Goal: Task Accomplishment & Management: Manage account settings

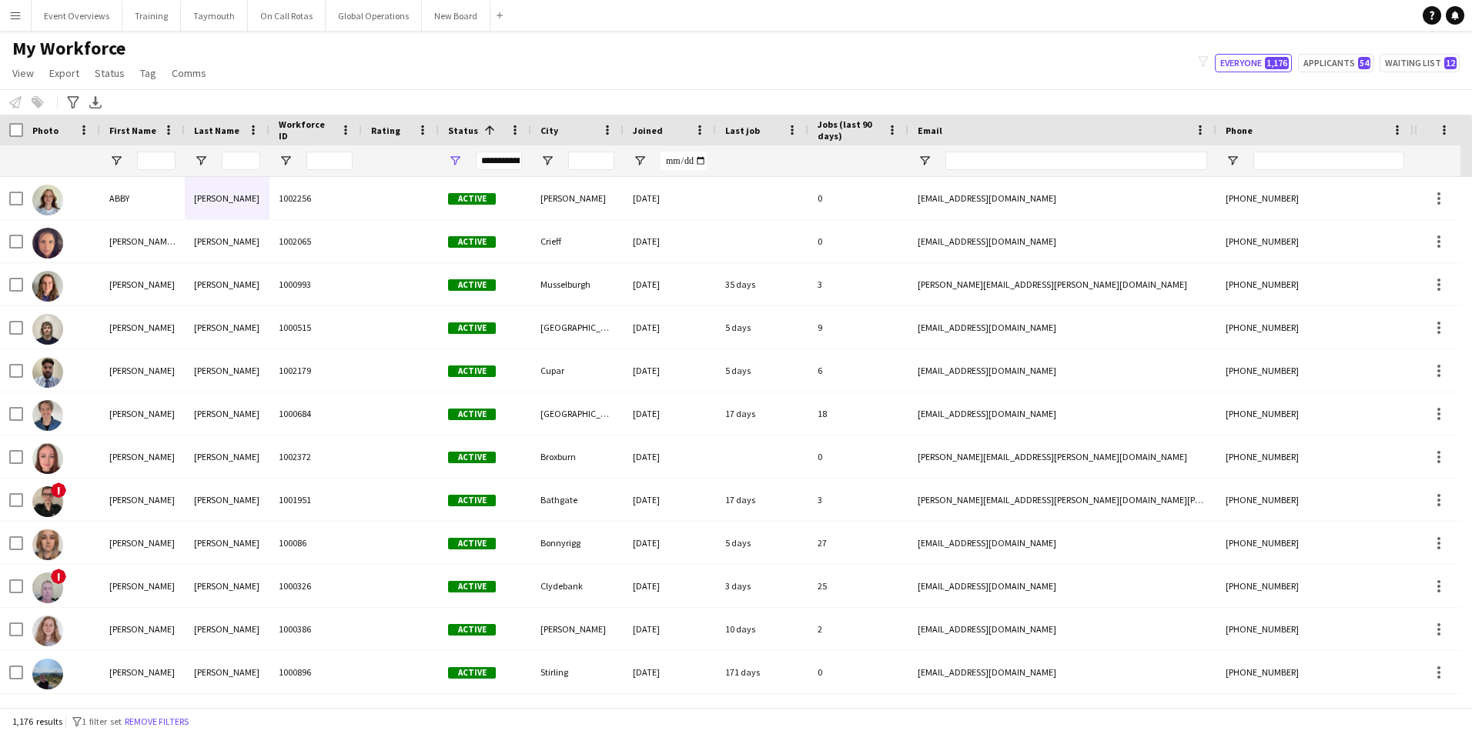
click at [24, 12] on button "Menu" at bounding box center [15, 15] width 31 height 31
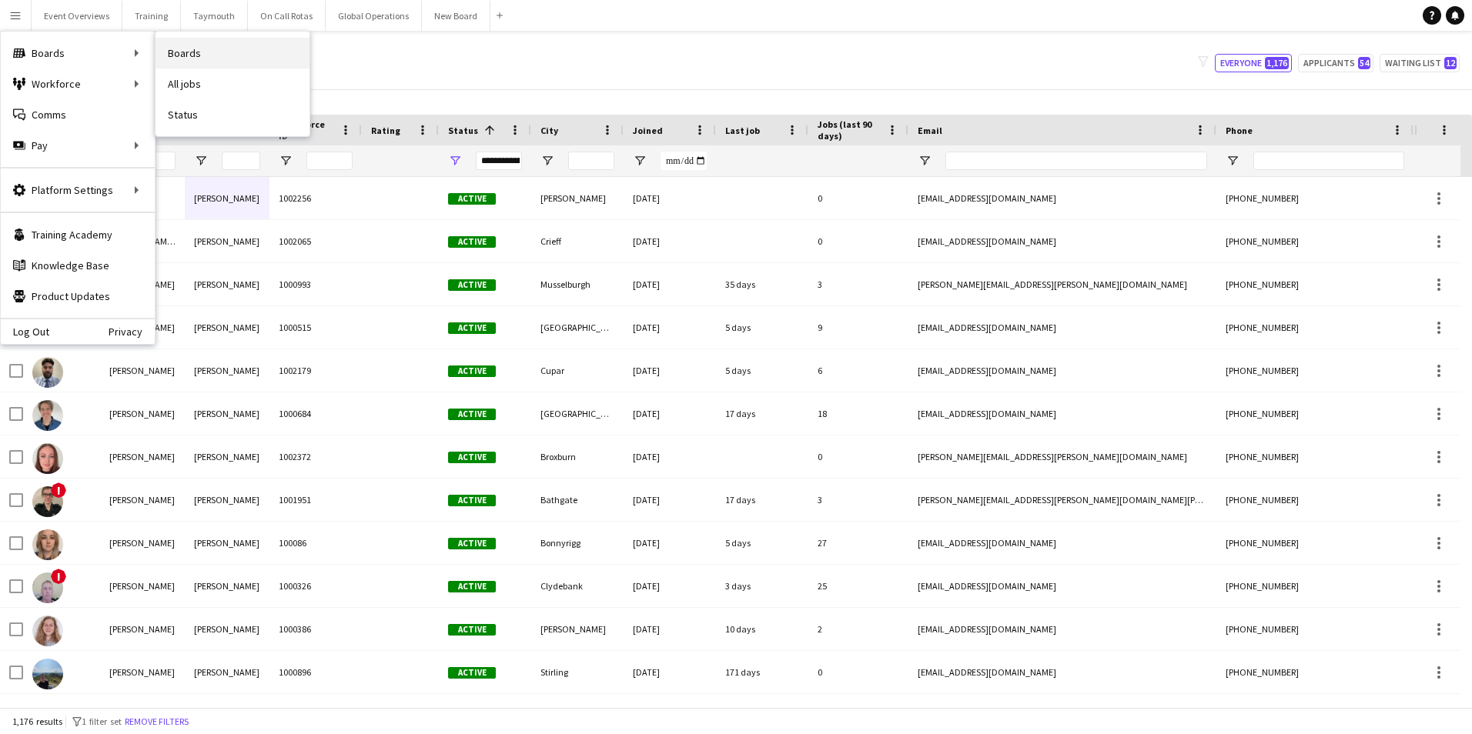
click at [197, 50] on link "Boards" at bounding box center [232, 53] width 154 height 31
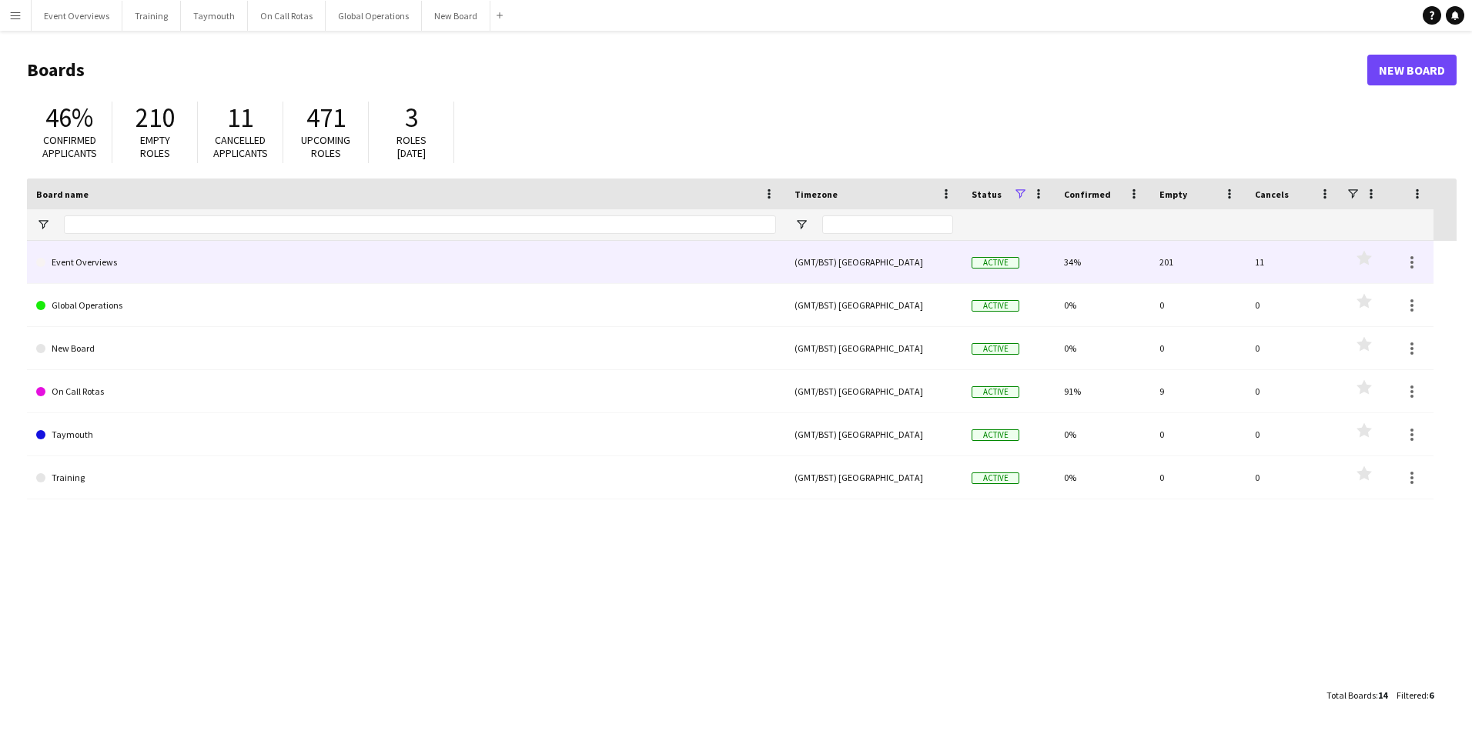
click at [81, 259] on link "Event Overviews" at bounding box center [406, 262] width 740 height 43
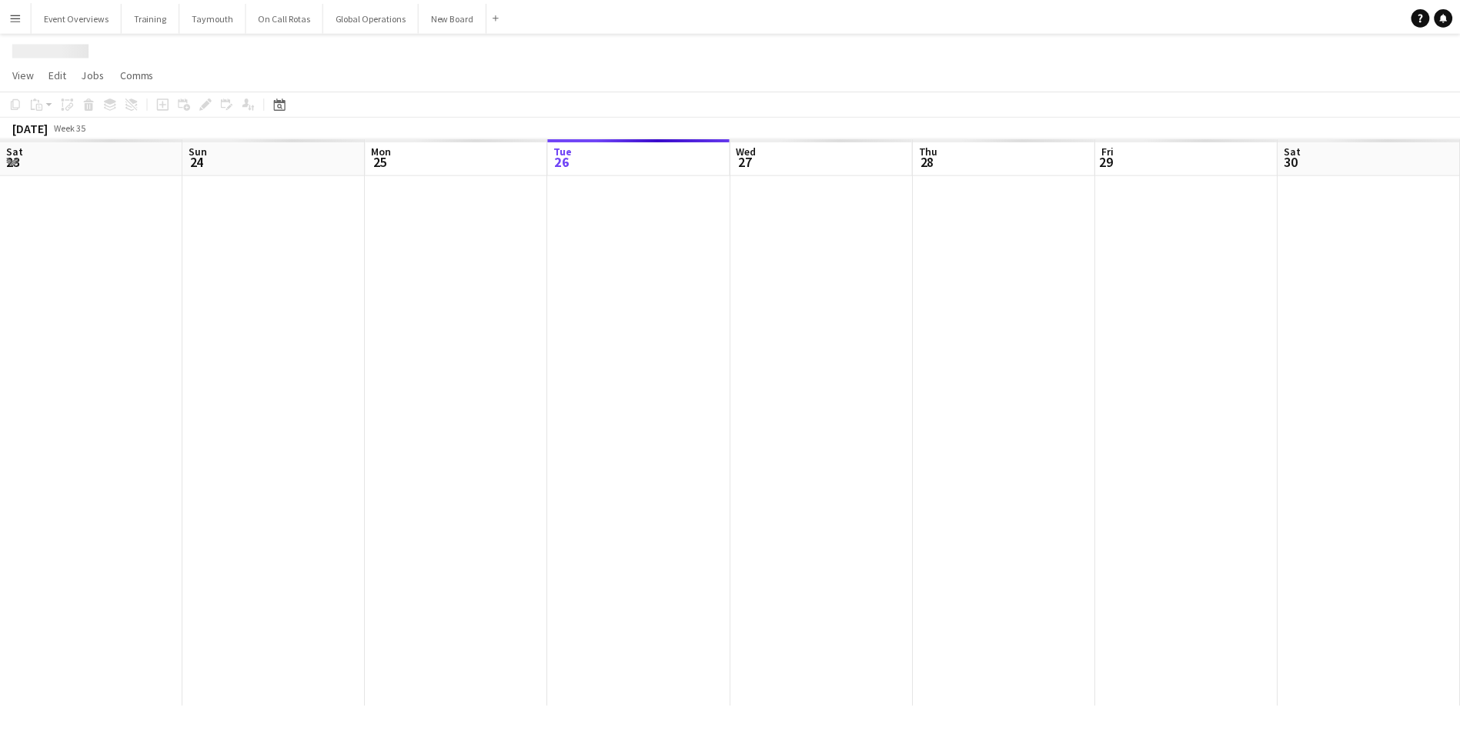
scroll to position [0, 368]
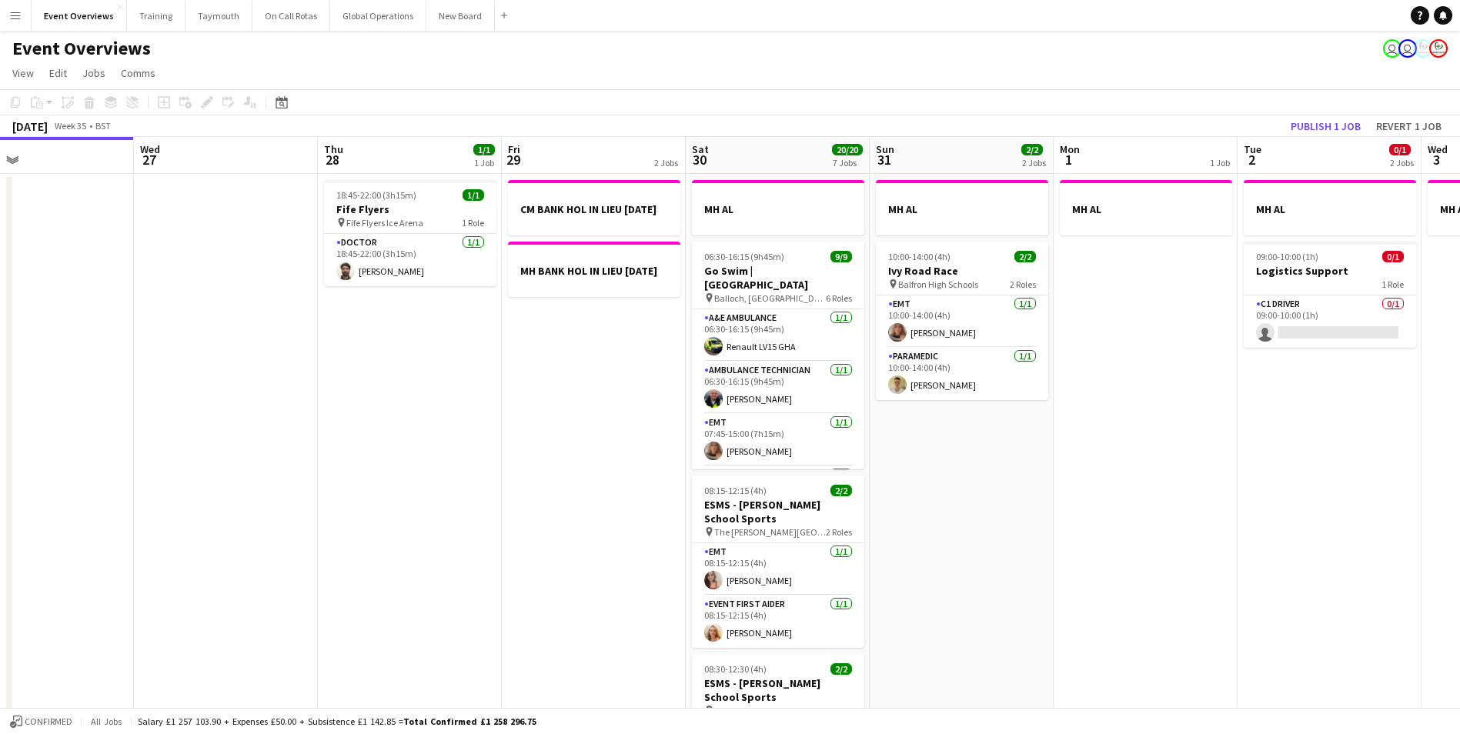
drag, startPoint x: 730, startPoint y: 500, endPoint x: 481, endPoint y: 502, distance: 248.6
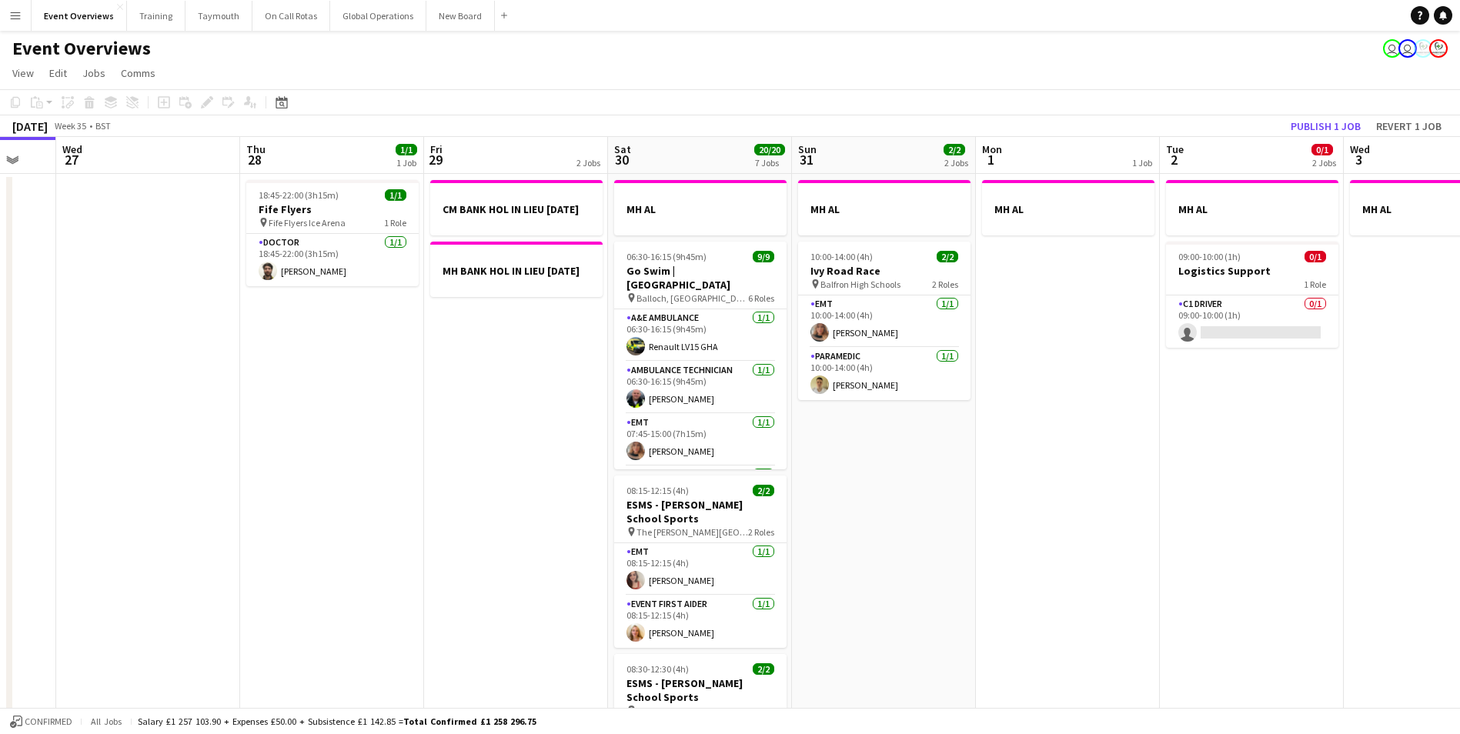
drag, startPoint x: 502, startPoint y: 493, endPoint x: 269, endPoint y: 494, distance: 232.4
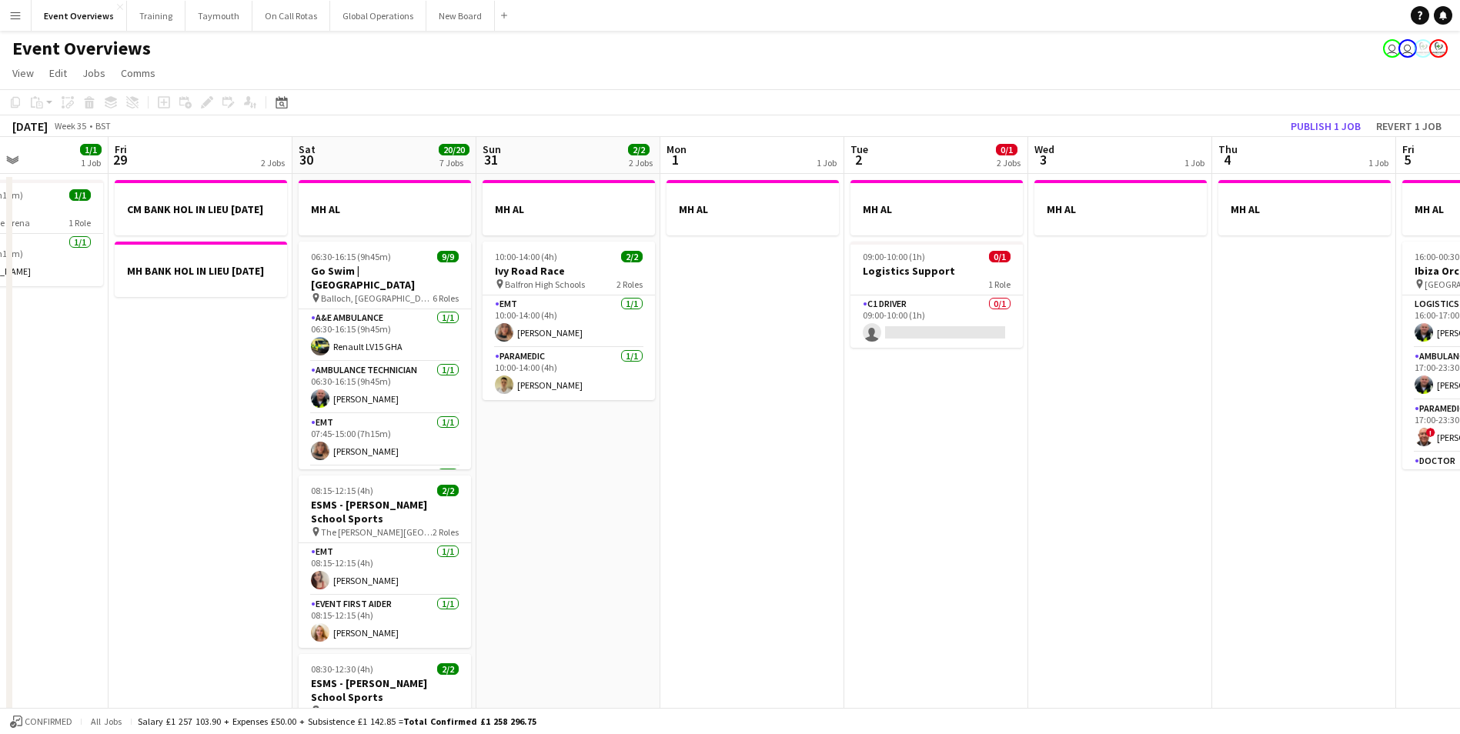
scroll to position [0, 443]
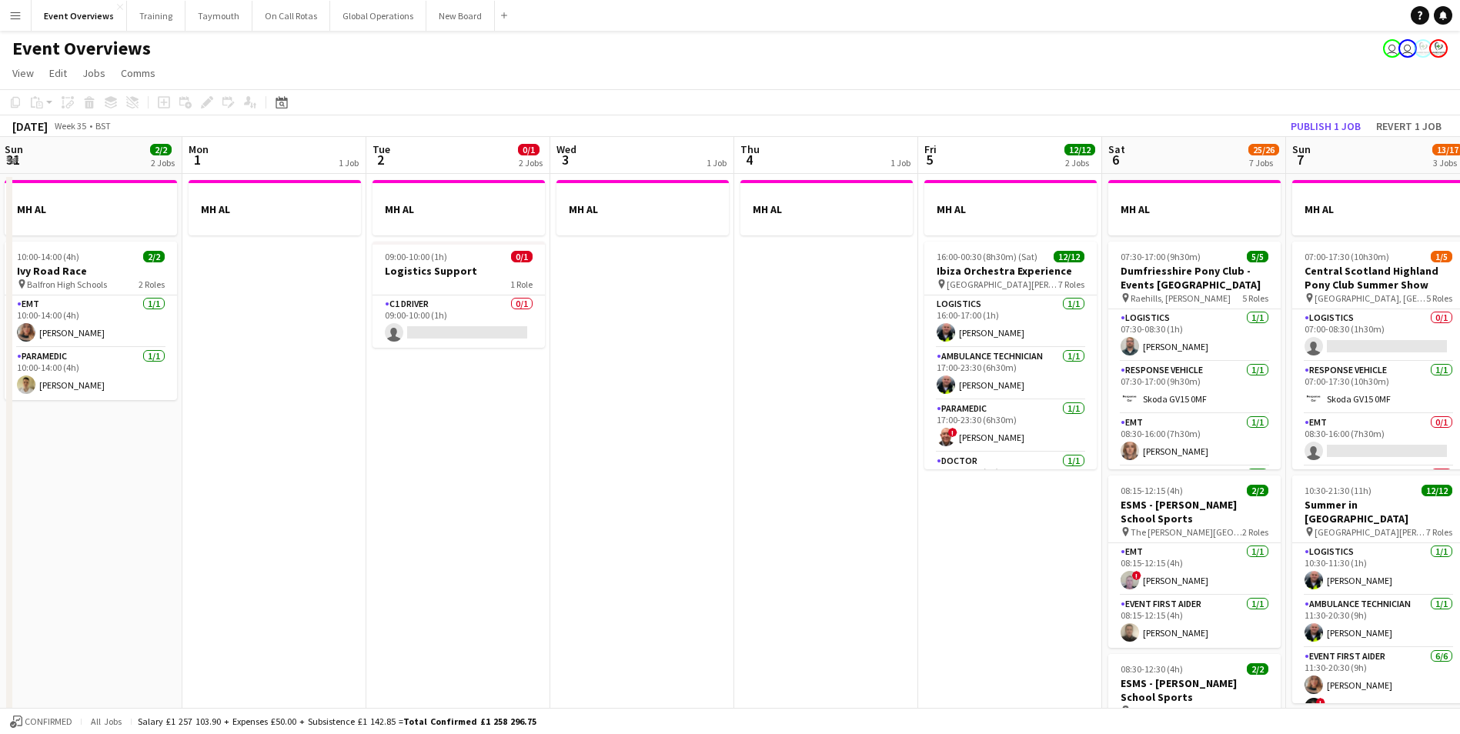
drag, startPoint x: 1074, startPoint y: 481, endPoint x: 406, endPoint y: 503, distance: 667.7
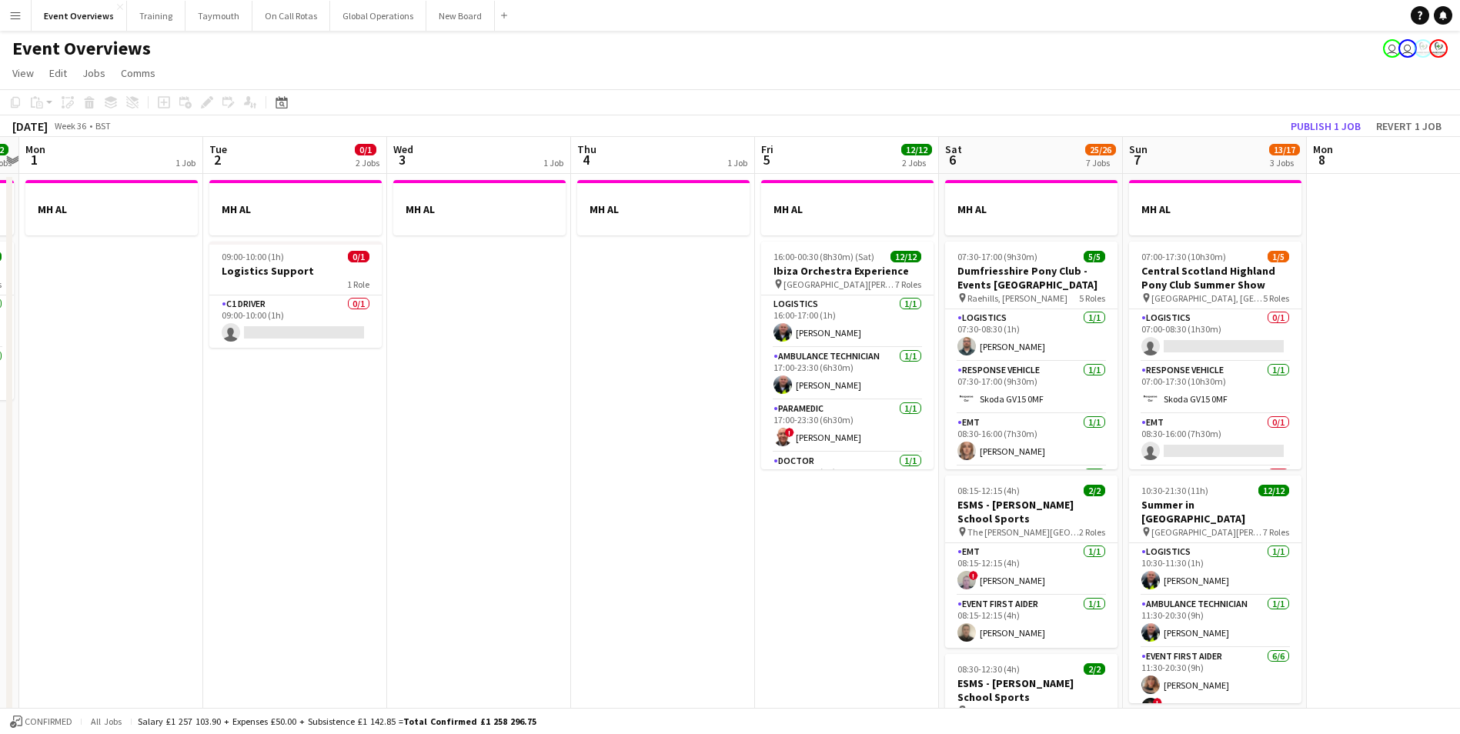
scroll to position [0, 476]
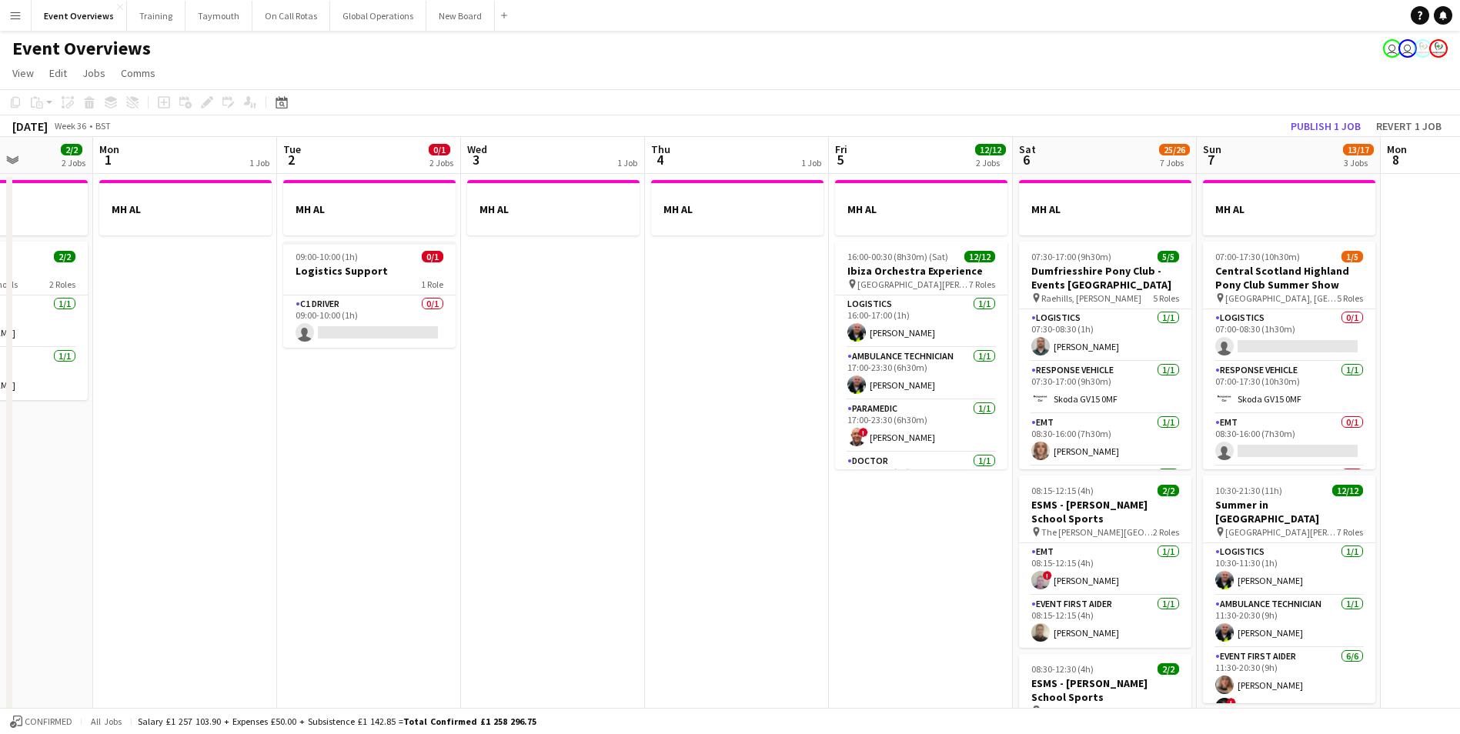
drag, startPoint x: 827, startPoint y: 500, endPoint x: 523, endPoint y: 506, distance: 304.1
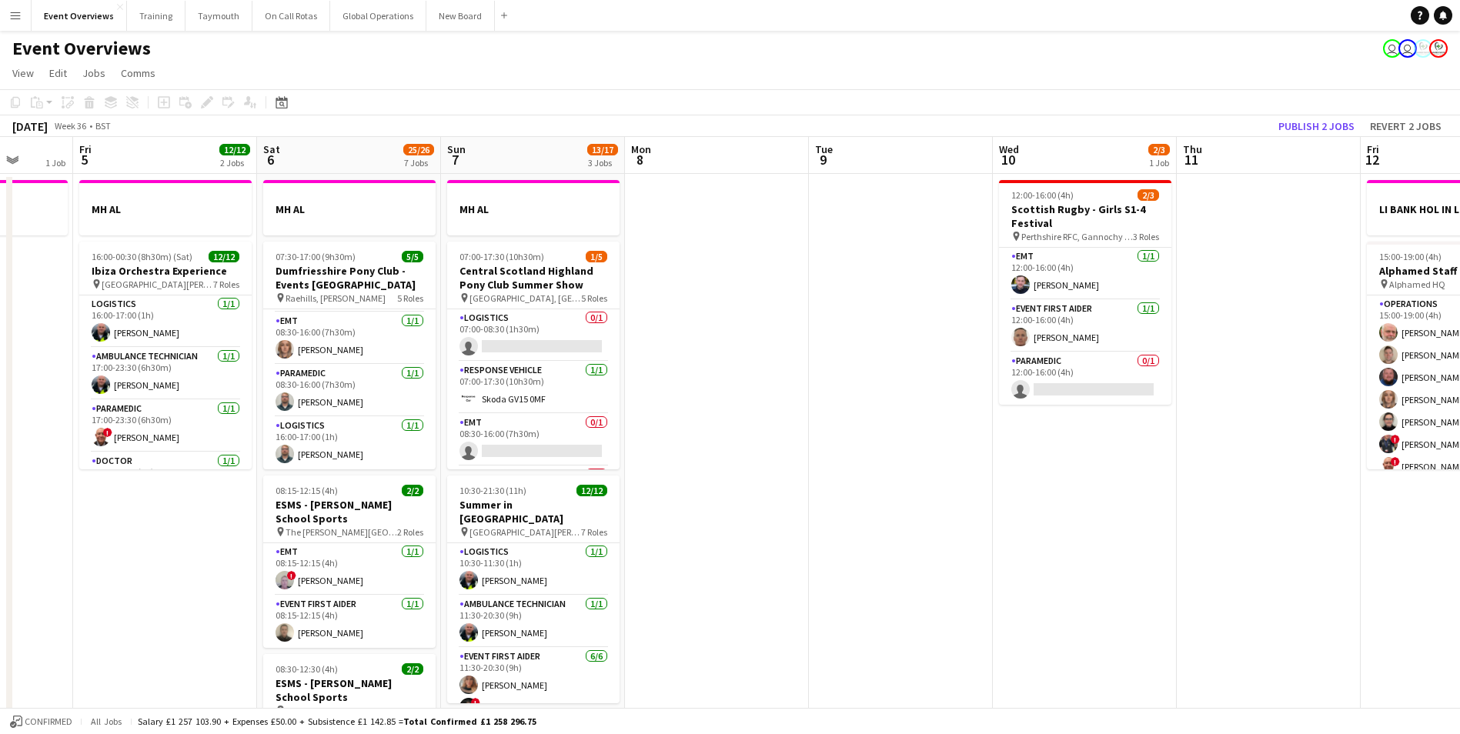
scroll to position [0, 467]
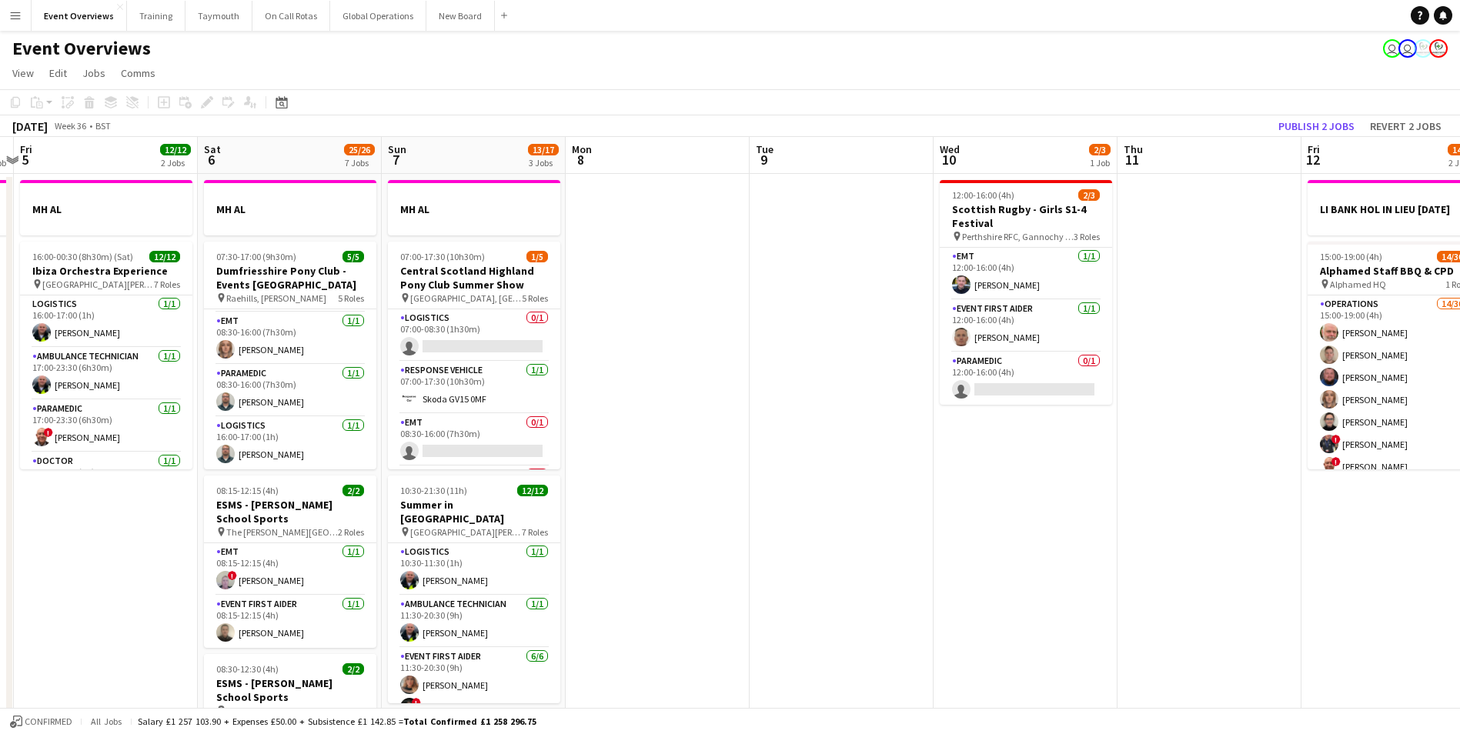
drag, startPoint x: 1295, startPoint y: 426, endPoint x: 372, endPoint y: 470, distance: 924.7
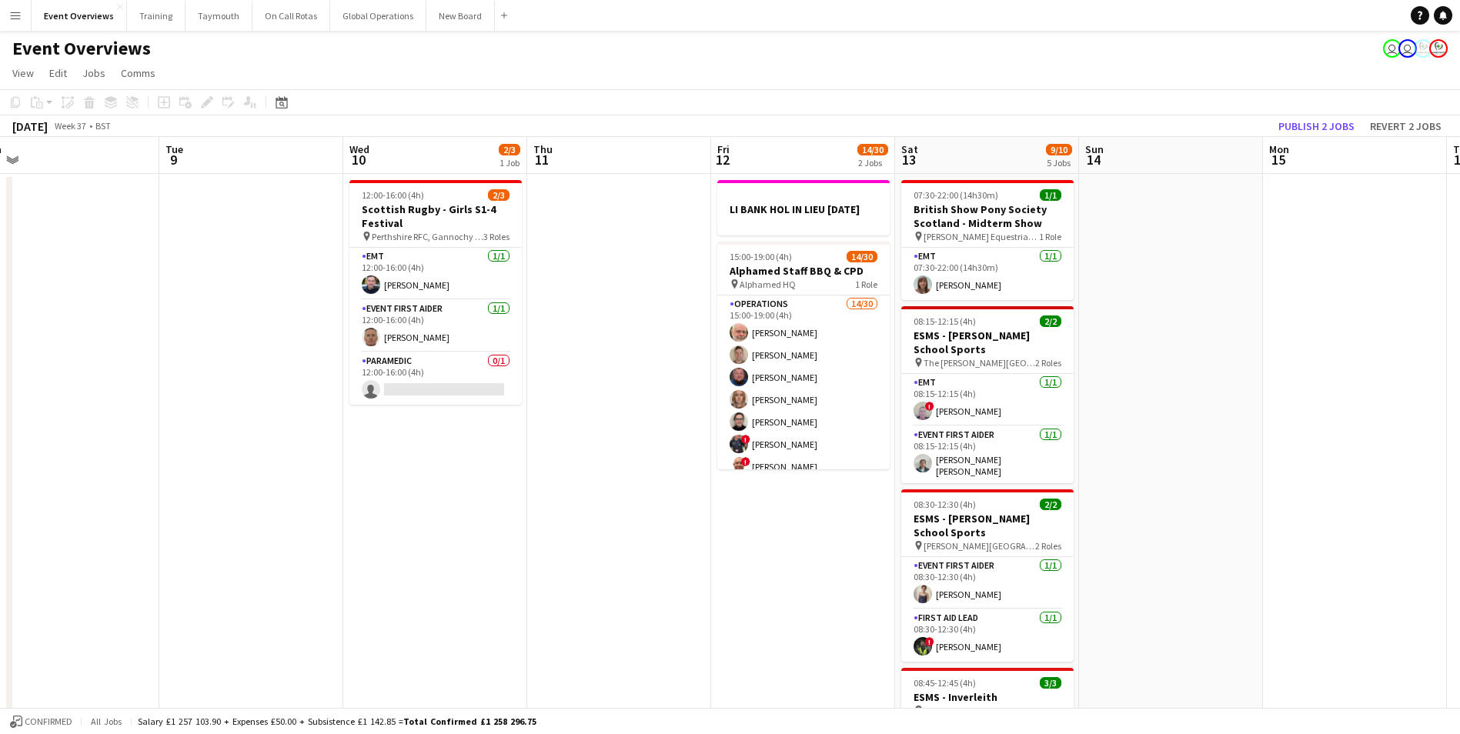
drag, startPoint x: 939, startPoint y: 520, endPoint x: 613, endPoint y: 540, distance: 326.2
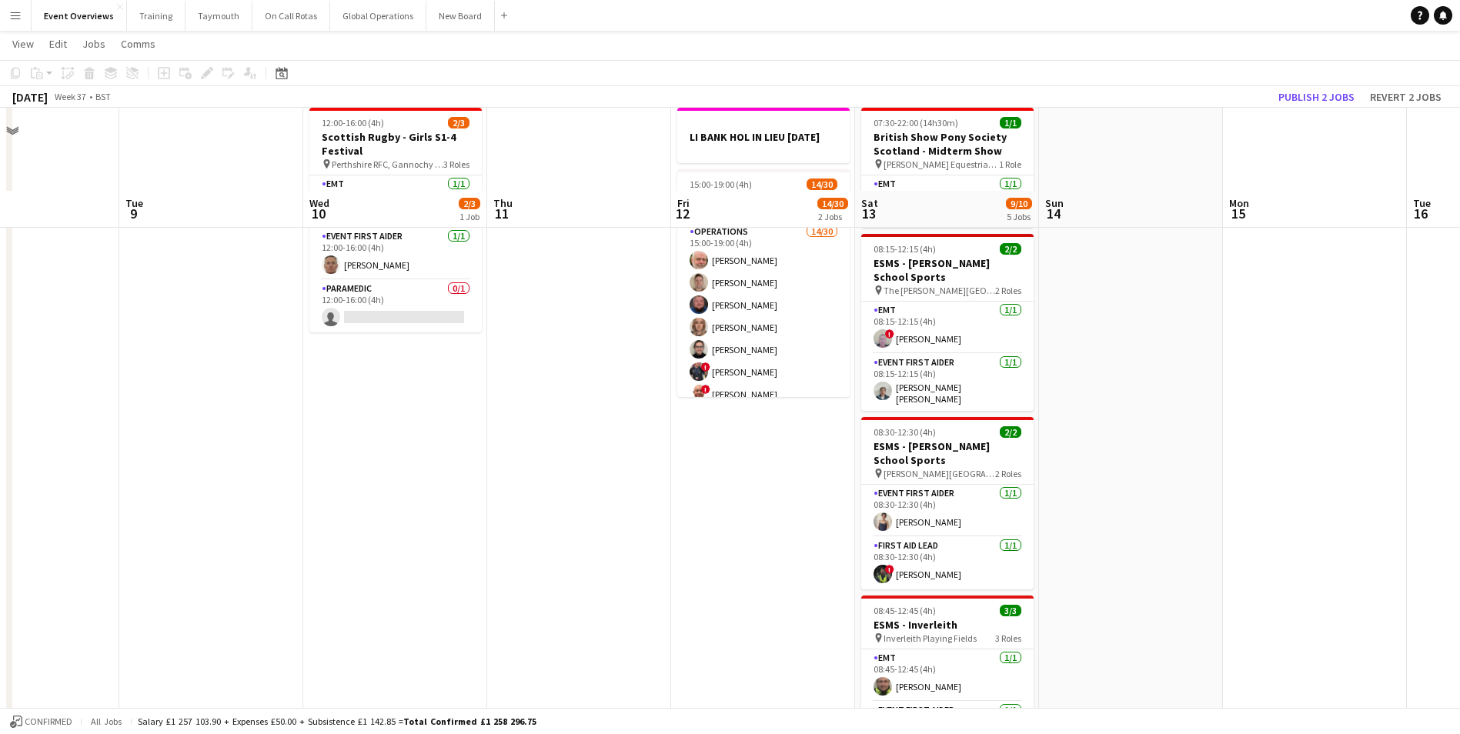
scroll to position [0, 0]
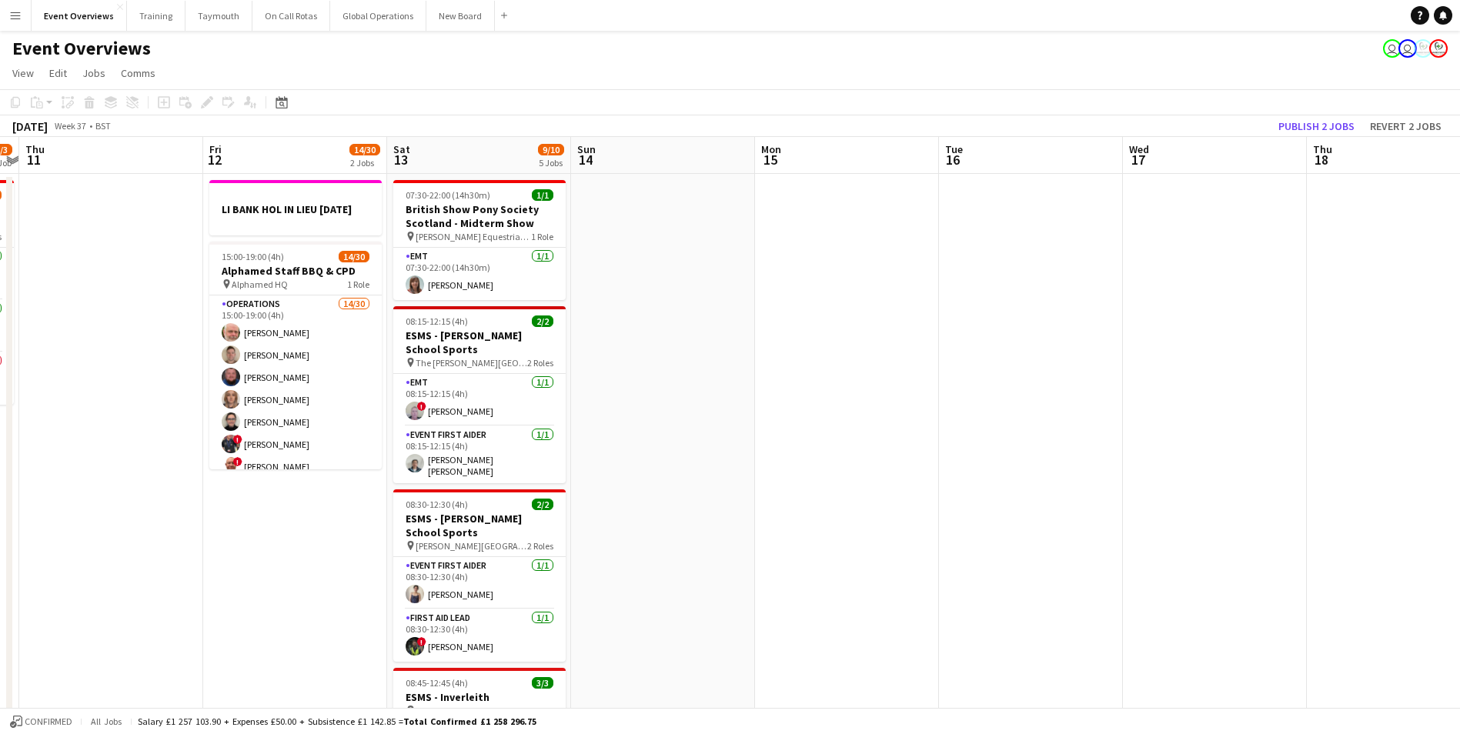
drag, startPoint x: 730, startPoint y: 556, endPoint x: 267, endPoint y: 550, distance: 463.4
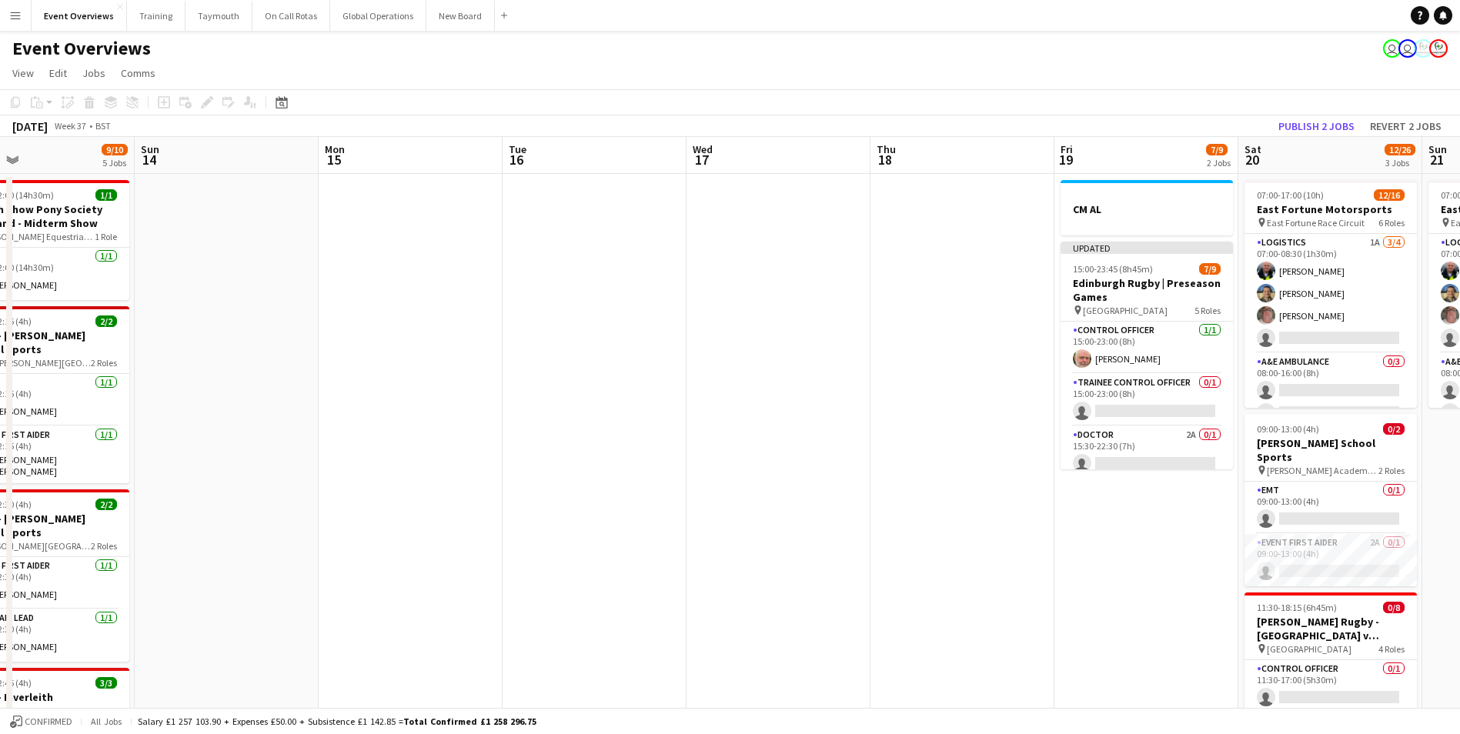
drag, startPoint x: 1008, startPoint y: 478, endPoint x: 396, endPoint y: 496, distance: 611.4
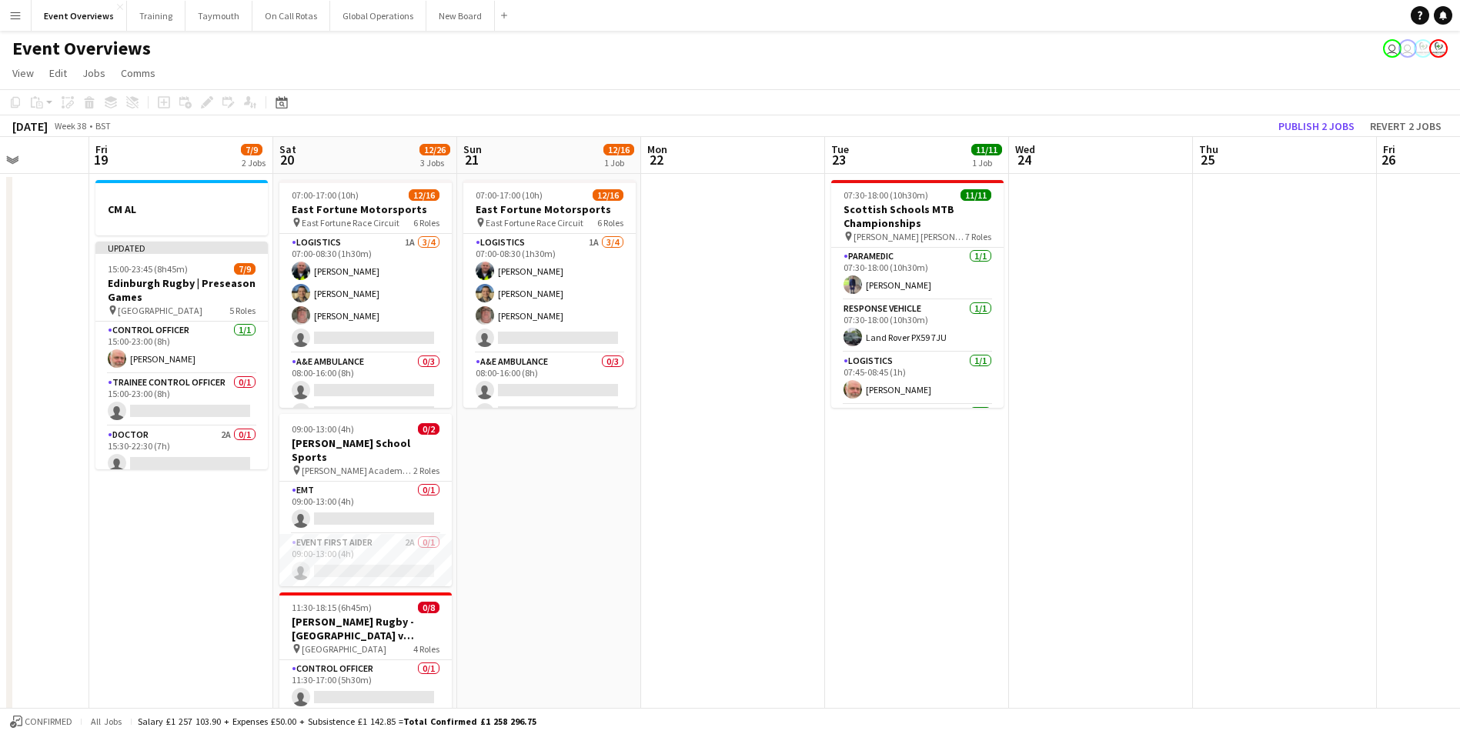
drag, startPoint x: 1424, startPoint y: 486, endPoint x: 560, endPoint y: 496, distance: 863.6
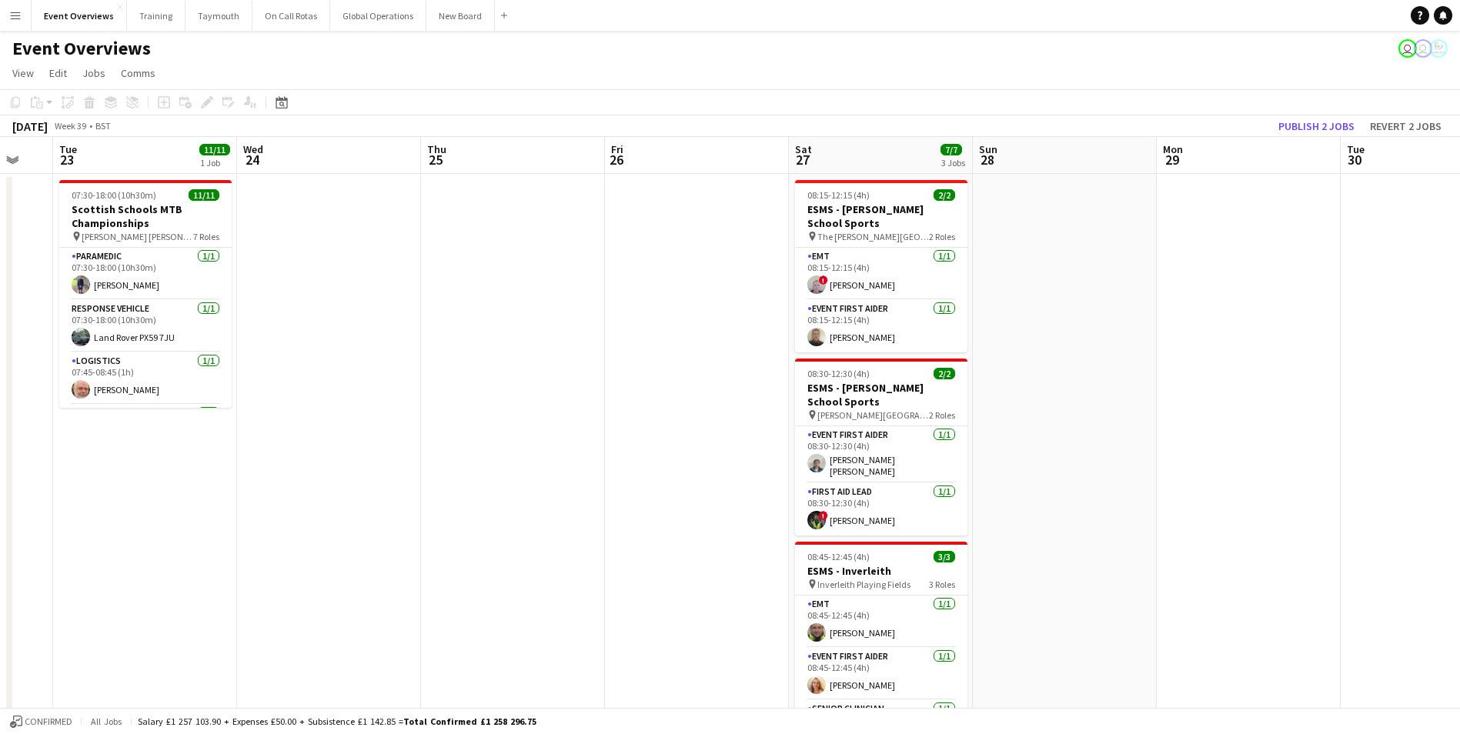
drag, startPoint x: 1215, startPoint y: 470, endPoint x: 509, endPoint y: 560, distance: 712.4
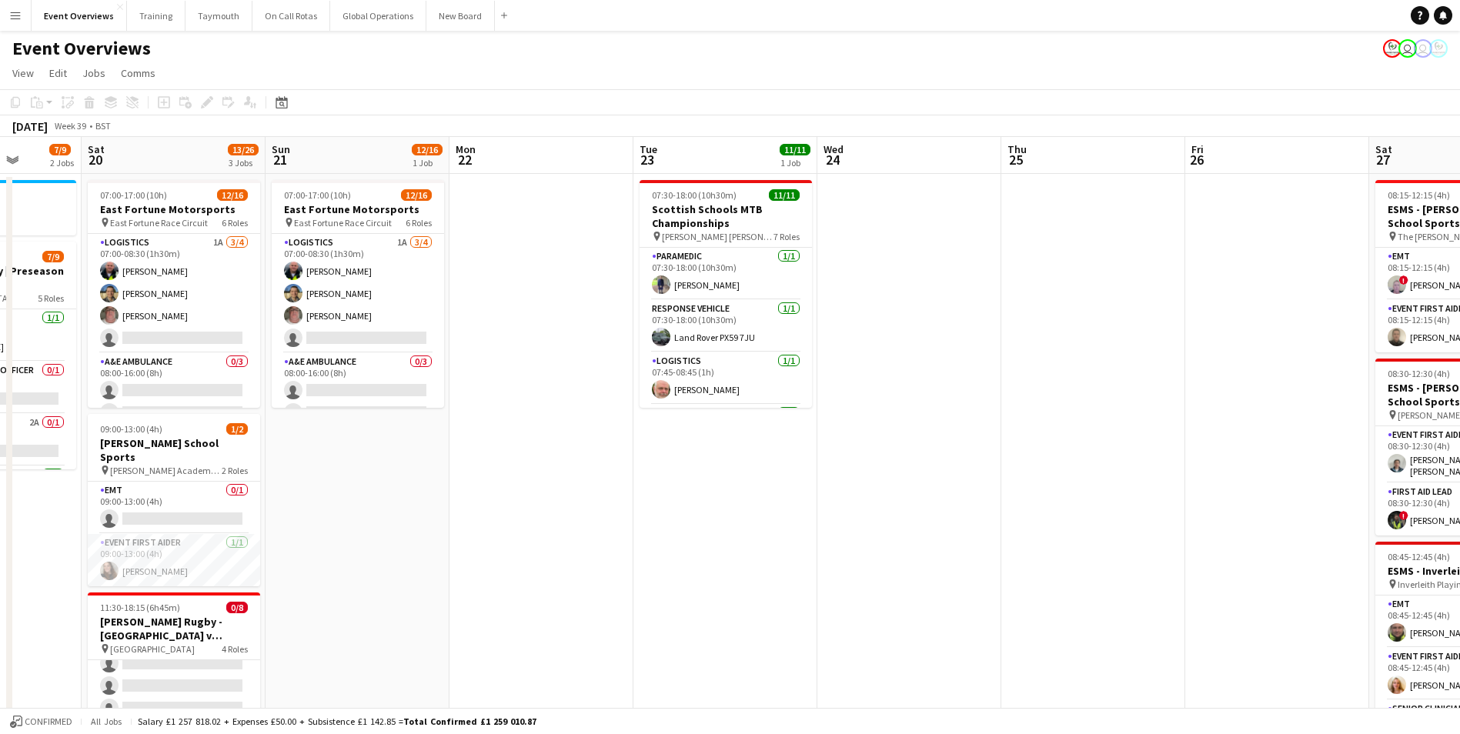
drag, startPoint x: 371, startPoint y: 520, endPoint x: 1358, endPoint y: 480, distance: 987.5
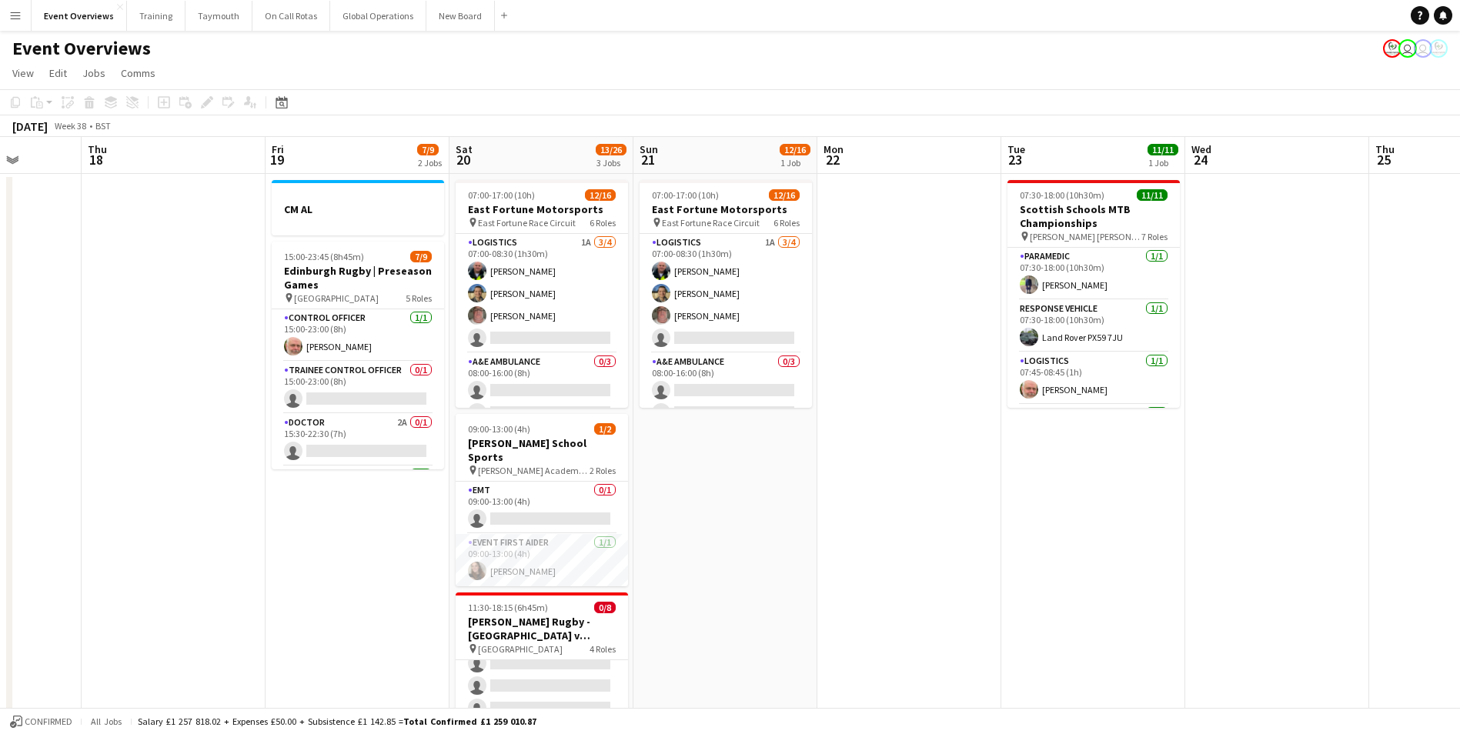
scroll to position [0, 433]
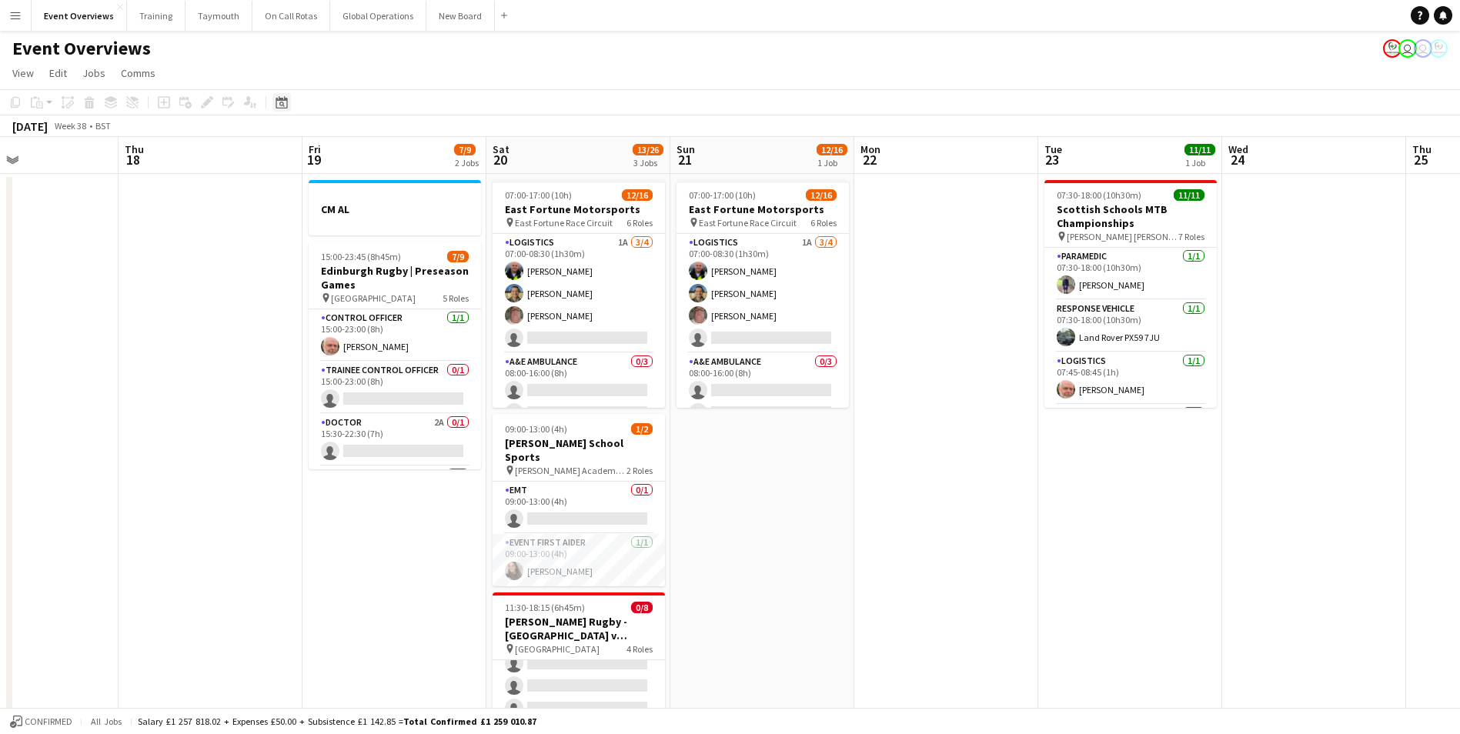
click at [284, 98] on icon at bounding box center [282, 102] width 12 height 12
click at [389, 326] on button "[DATE]" at bounding box center [391, 327] width 45 height 25
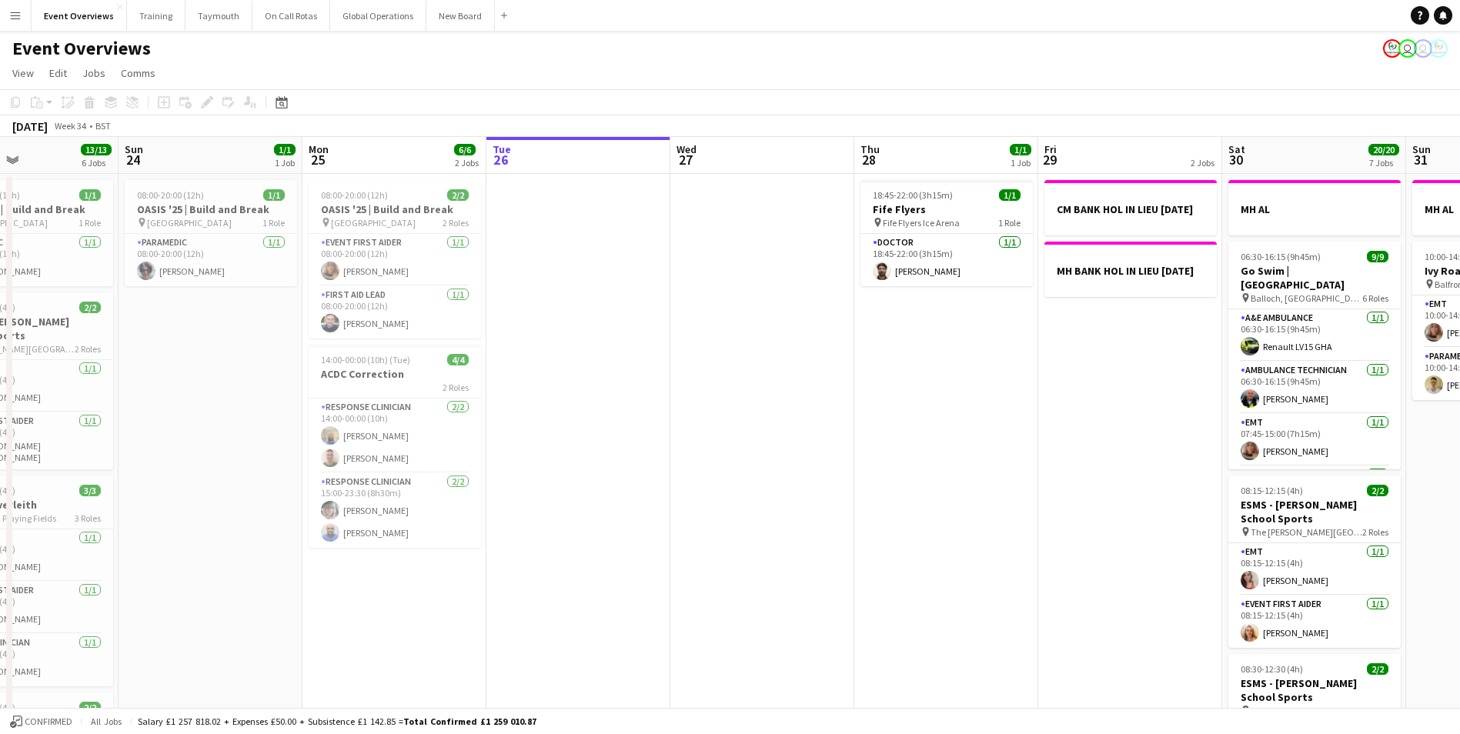
scroll to position [0, 530]
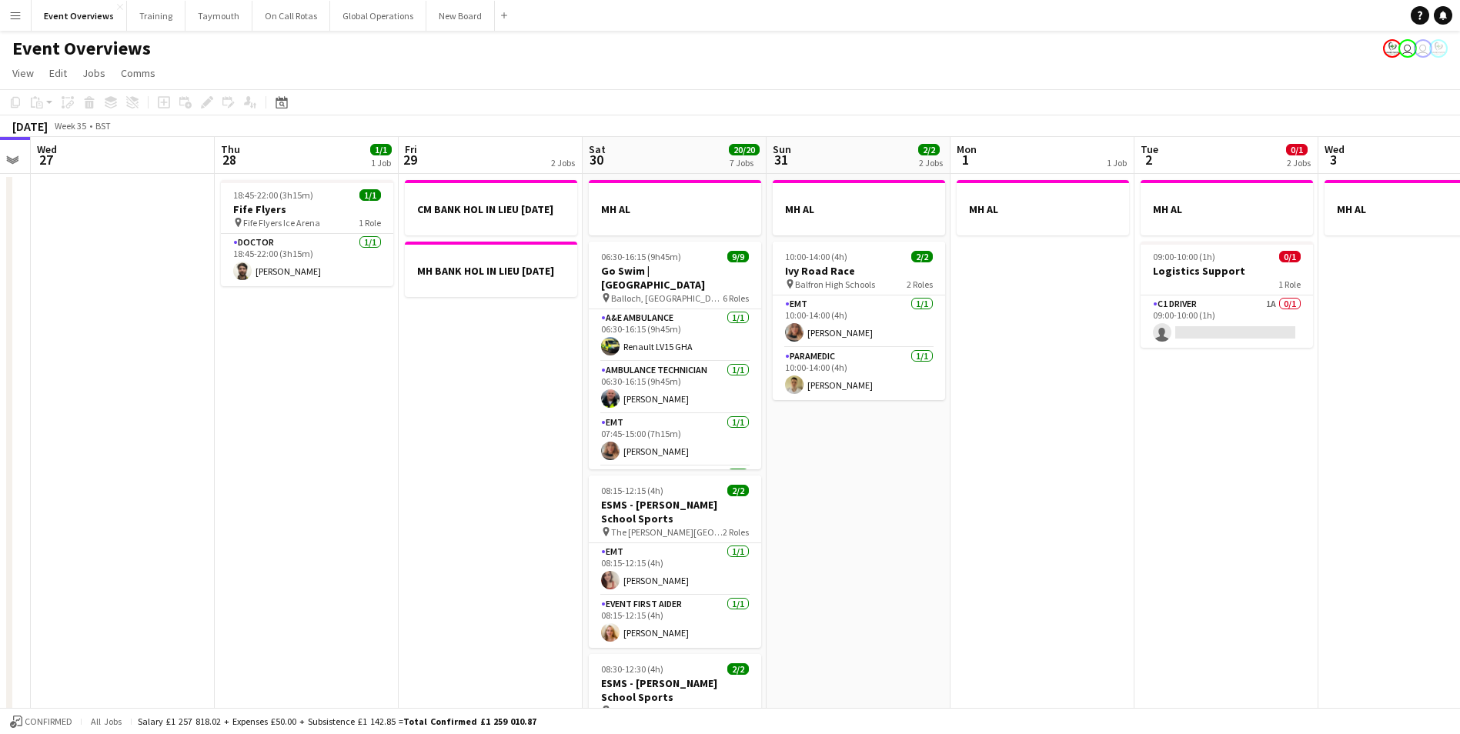
drag, startPoint x: 660, startPoint y: 542, endPoint x: 104, endPoint y: 540, distance: 556.5
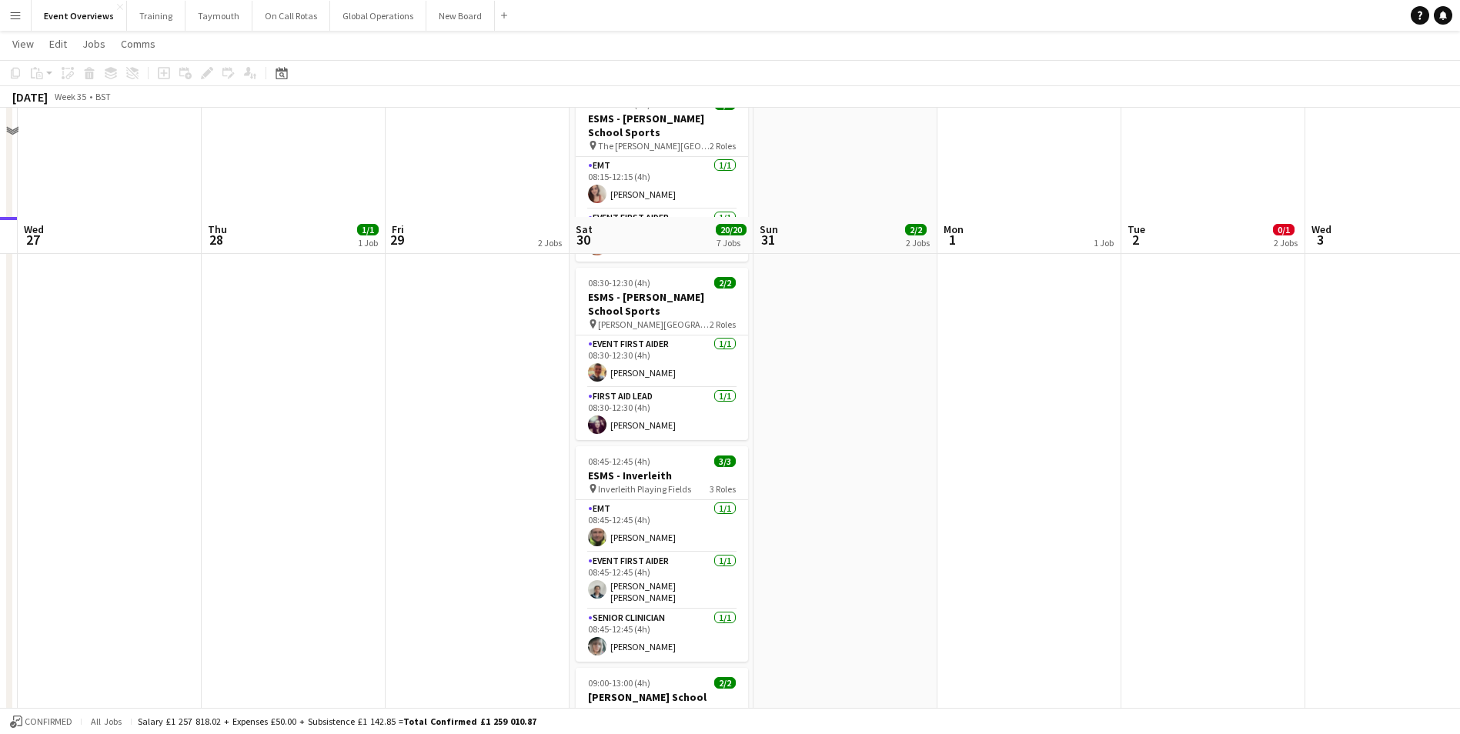
scroll to position [693, 0]
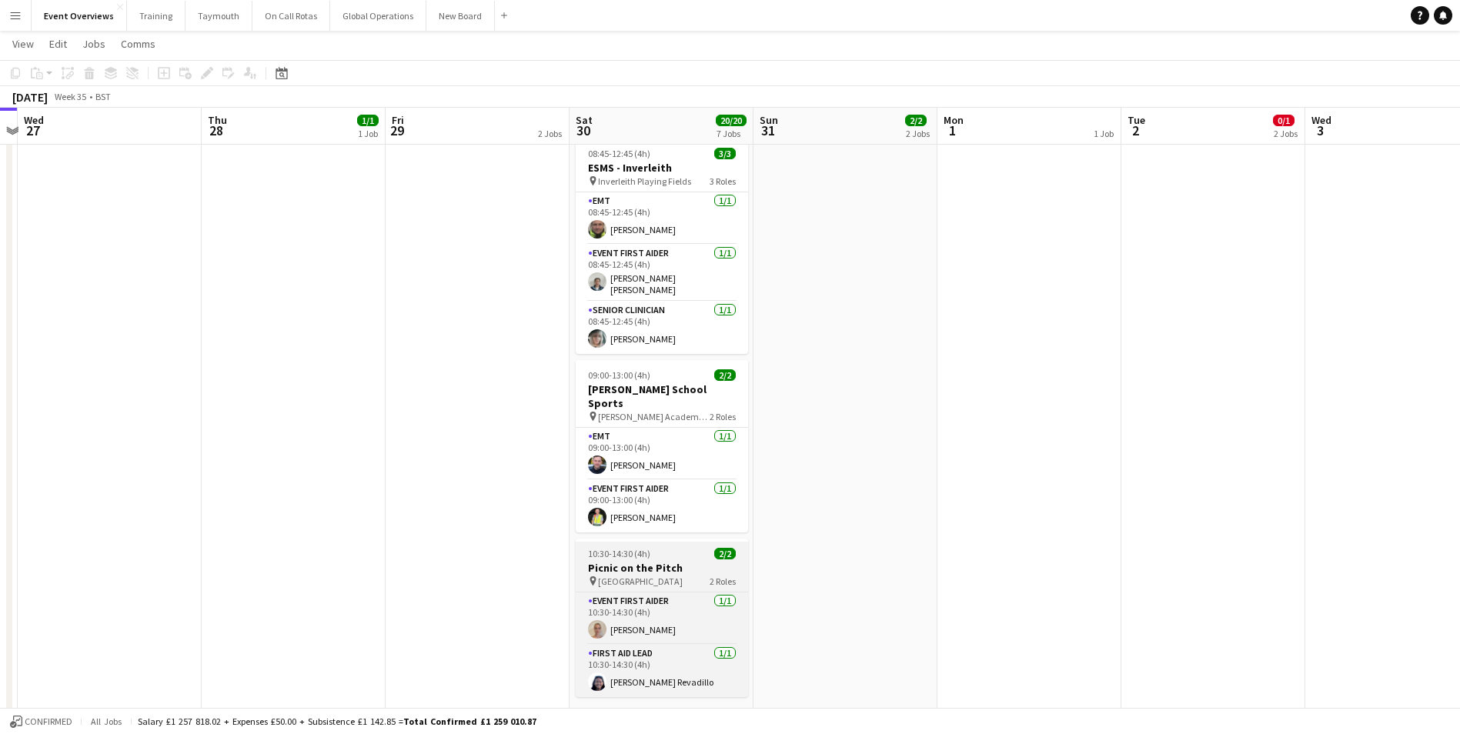
click at [633, 541] on app-job-card "10:30-14:30 (4h) 2/2 Picnic on the Pitch pin Hive Stadium 2 Roles Event First A…" at bounding box center [662, 618] width 172 height 159
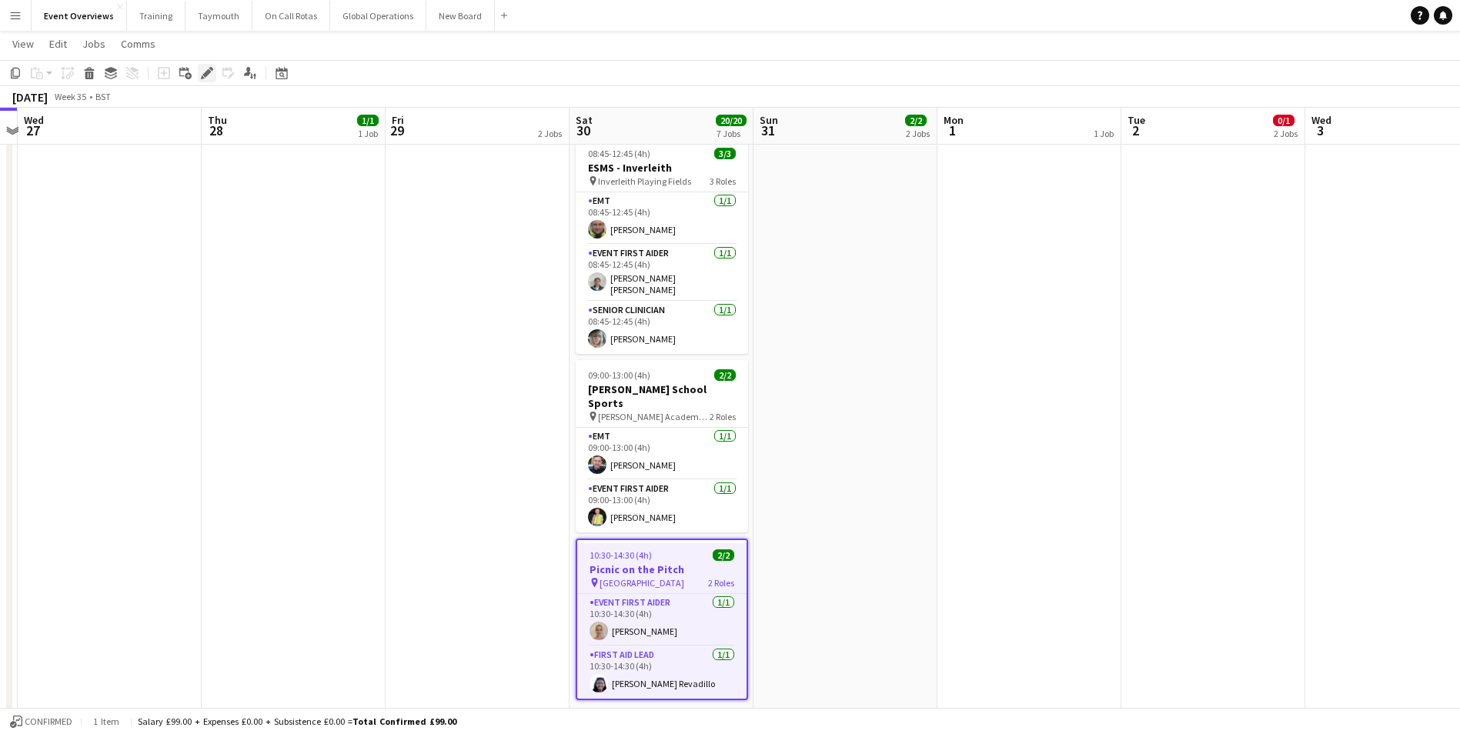
click at [211, 72] on icon "Edit" at bounding box center [207, 73] width 12 height 12
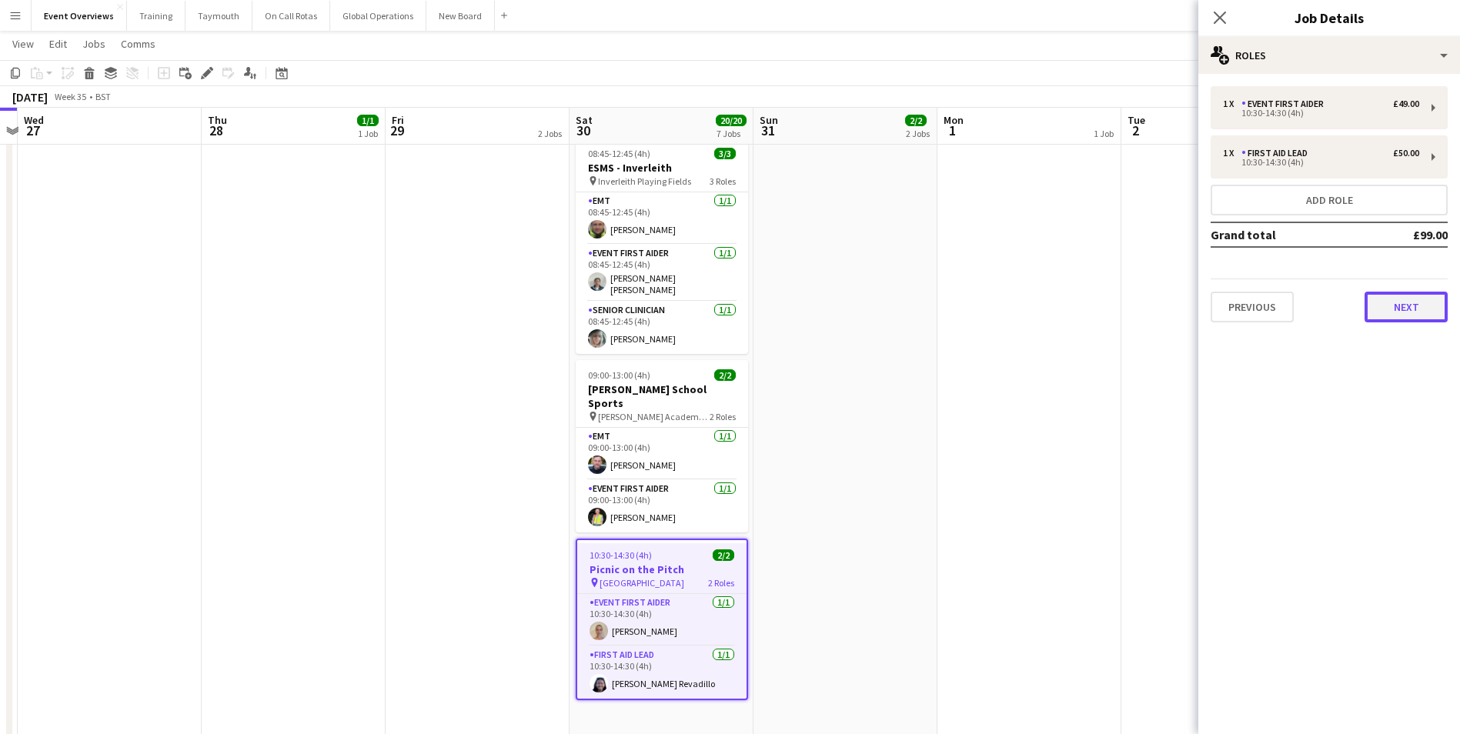
click at [1394, 304] on button "Next" at bounding box center [1406, 307] width 83 height 31
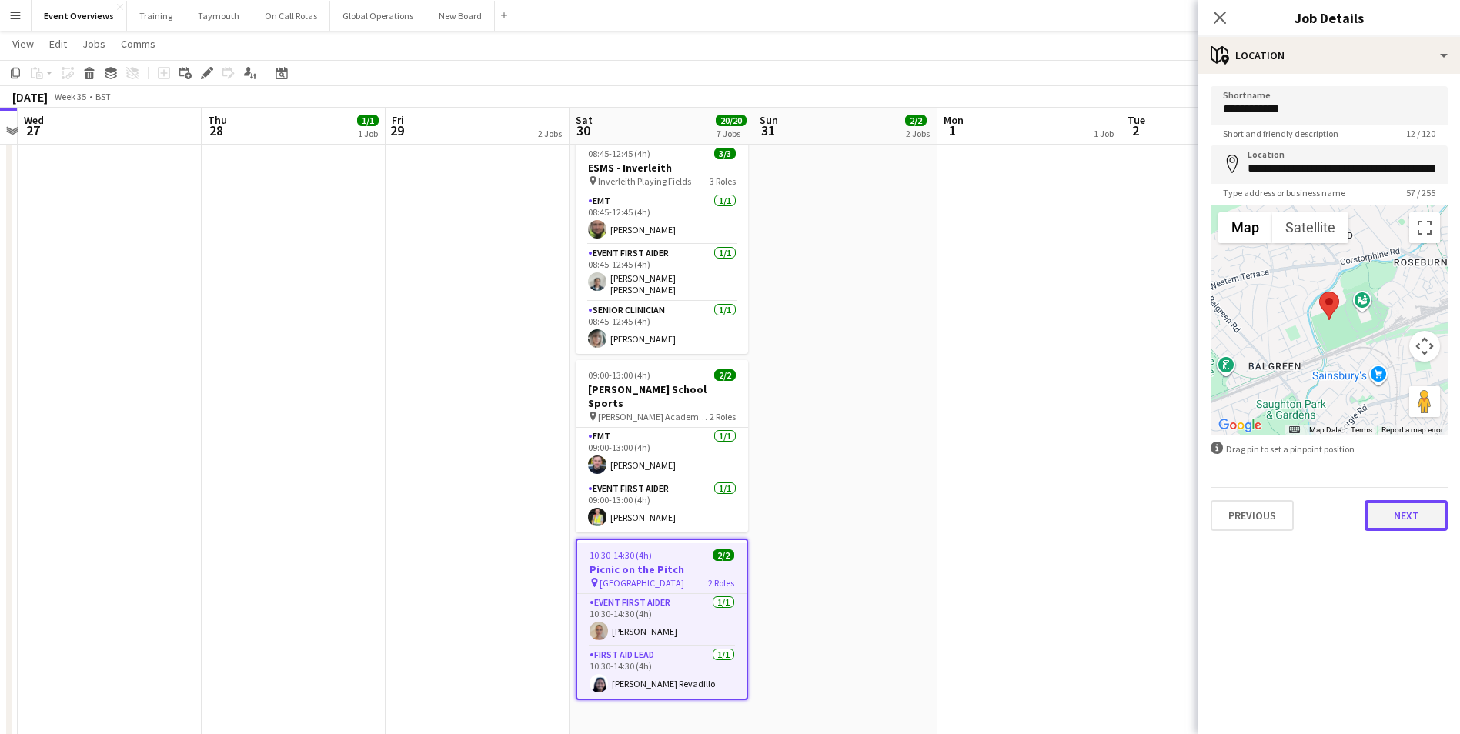
click at [1413, 516] on button "Next" at bounding box center [1406, 515] width 83 height 31
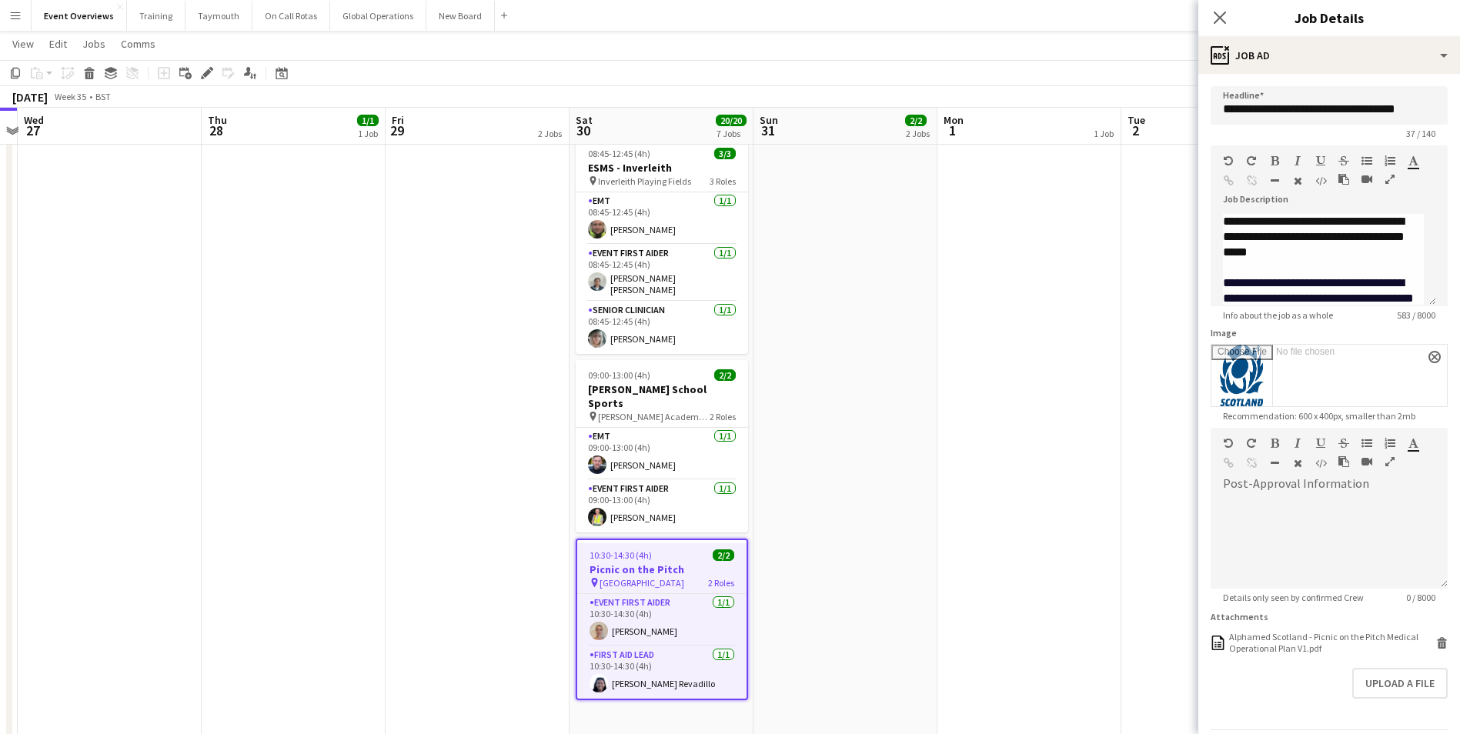
click at [506, 562] on app-date-cell "CM BANK HOL IN LIEU [DATE] MH BANK HOL IN LIEU [DATE]" at bounding box center [478, 139] width 184 height 1318
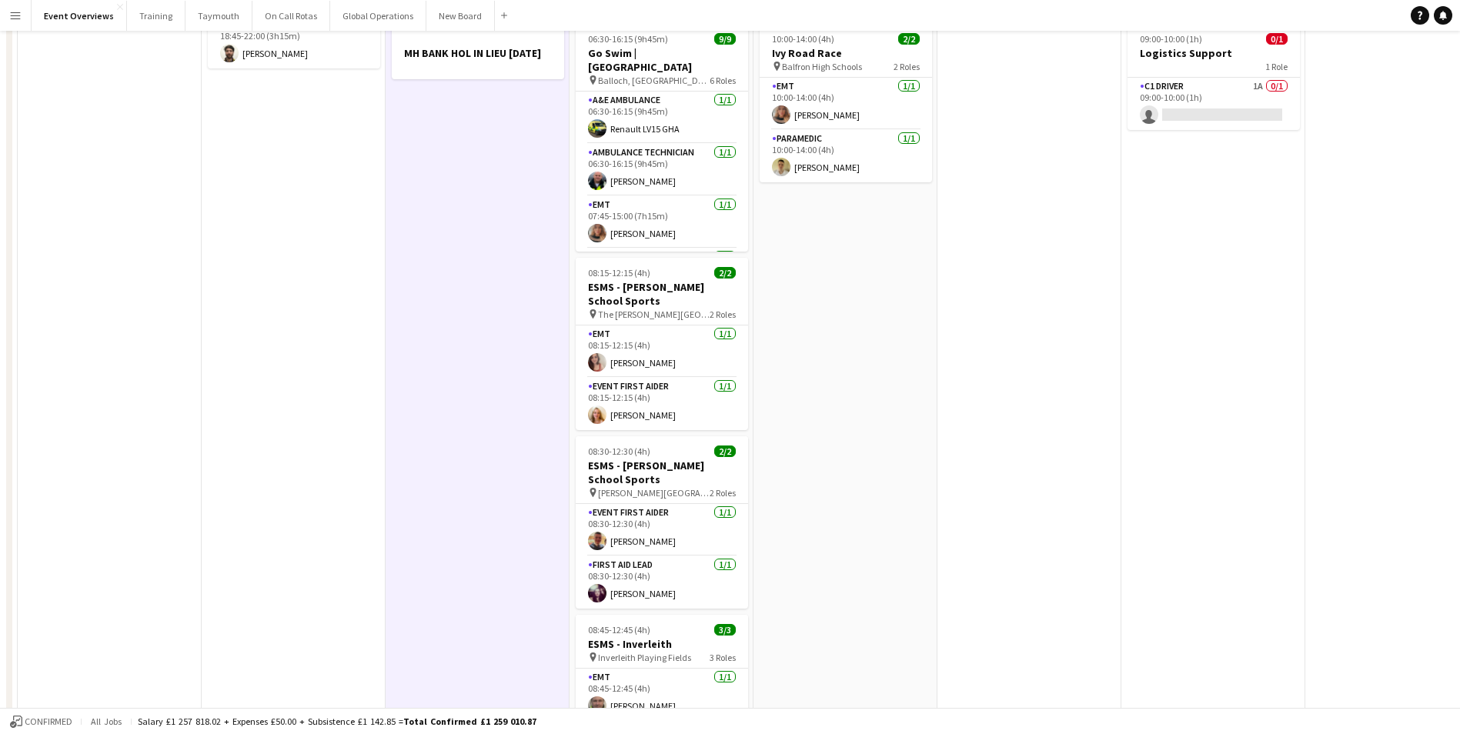
scroll to position [0, 0]
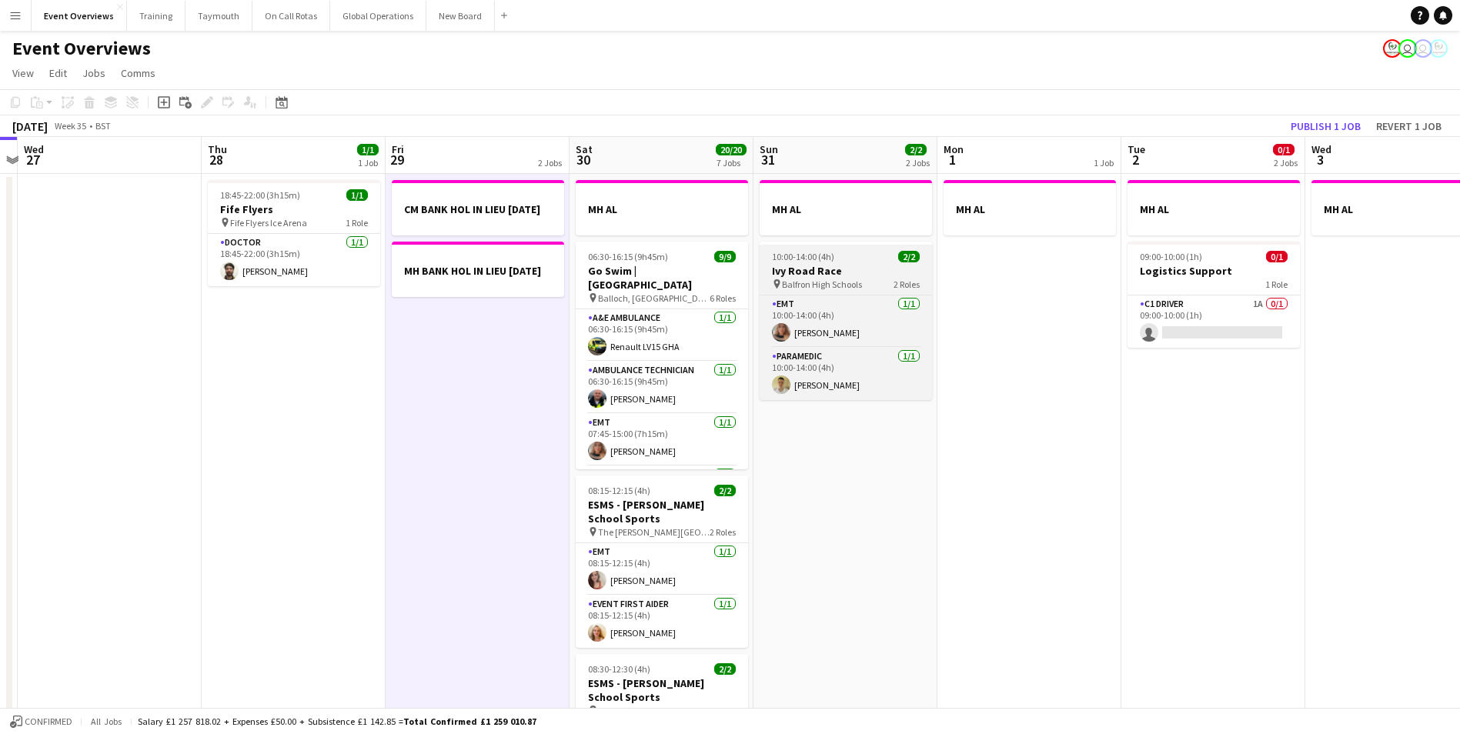
click at [815, 270] on h3 "Ivy Road Race" at bounding box center [846, 271] width 172 height 14
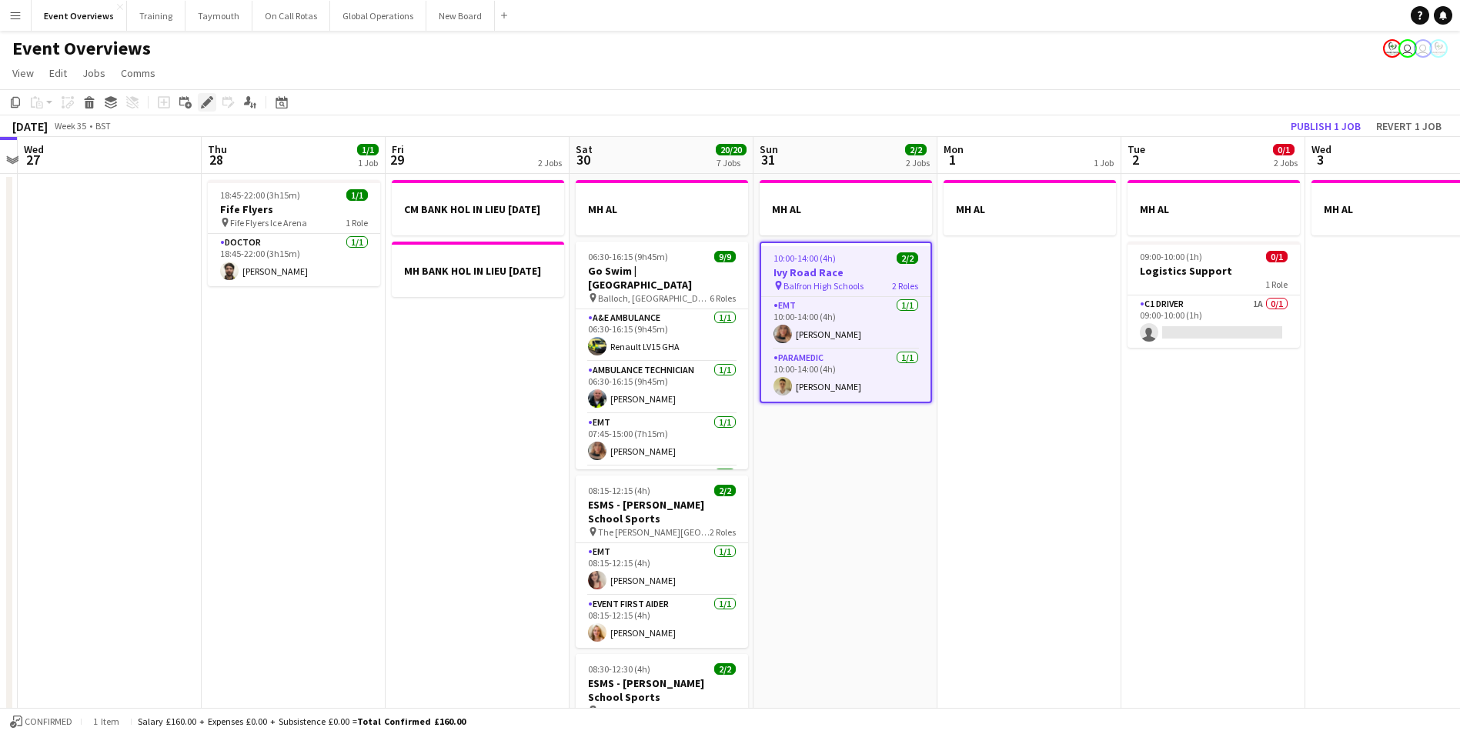
click at [209, 105] on icon "Edit" at bounding box center [207, 102] width 12 height 12
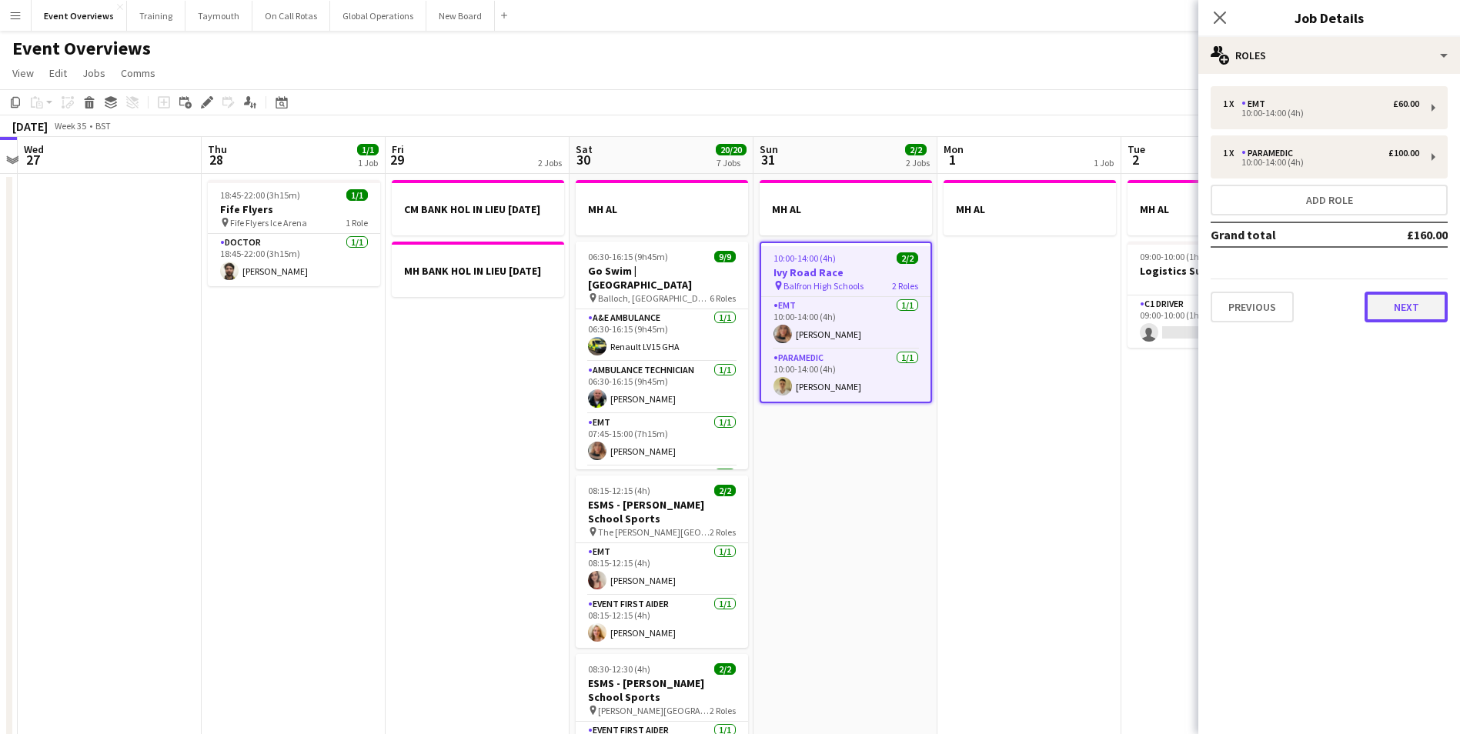
click at [1411, 305] on button "Next" at bounding box center [1406, 307] width 83 height 31
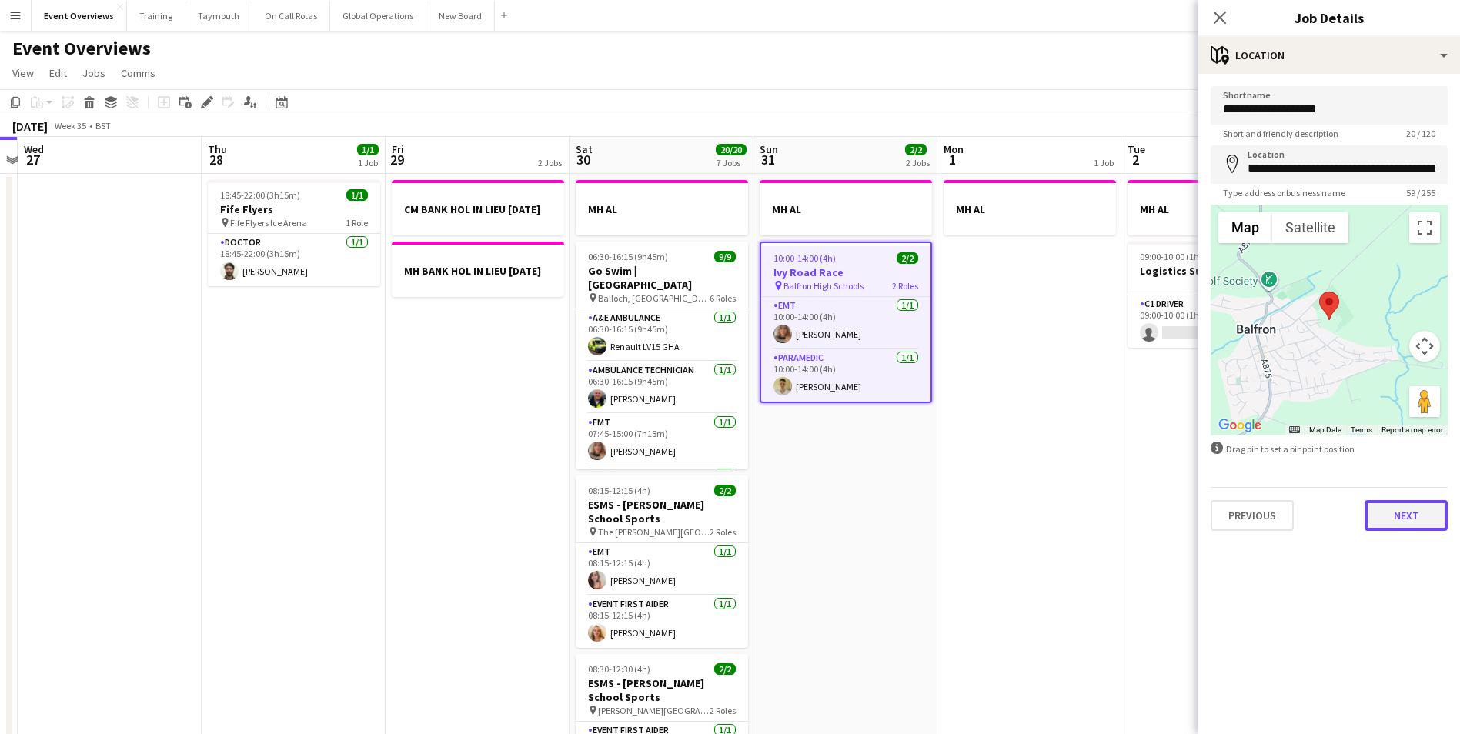
click at [1403, 519] on button "Next" at bounding box center [1406, 515] width 83 height 31
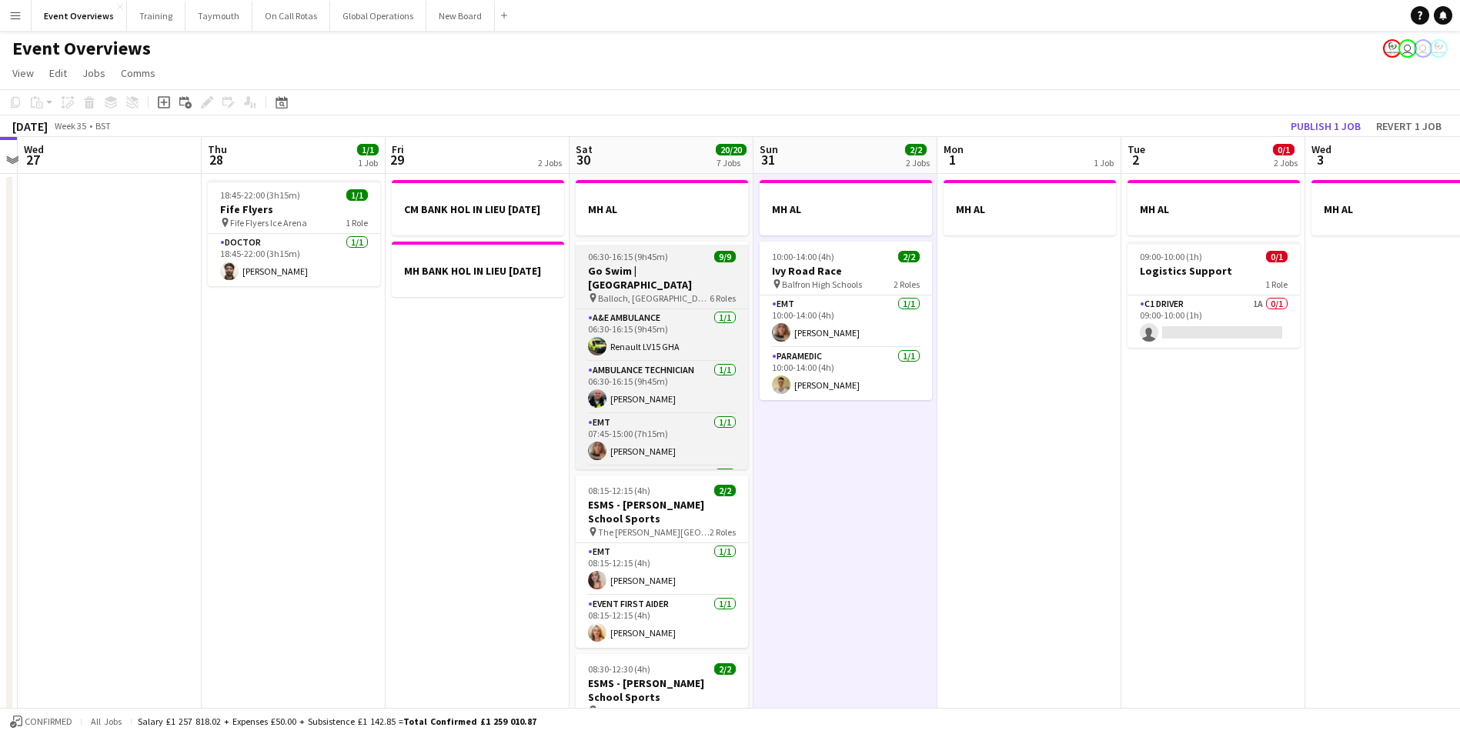
click at [623, 270] on h3 "Go Swim | [GEOGRAPHIC_DATA]" at bounding box center [662, 278] width 172 height 28
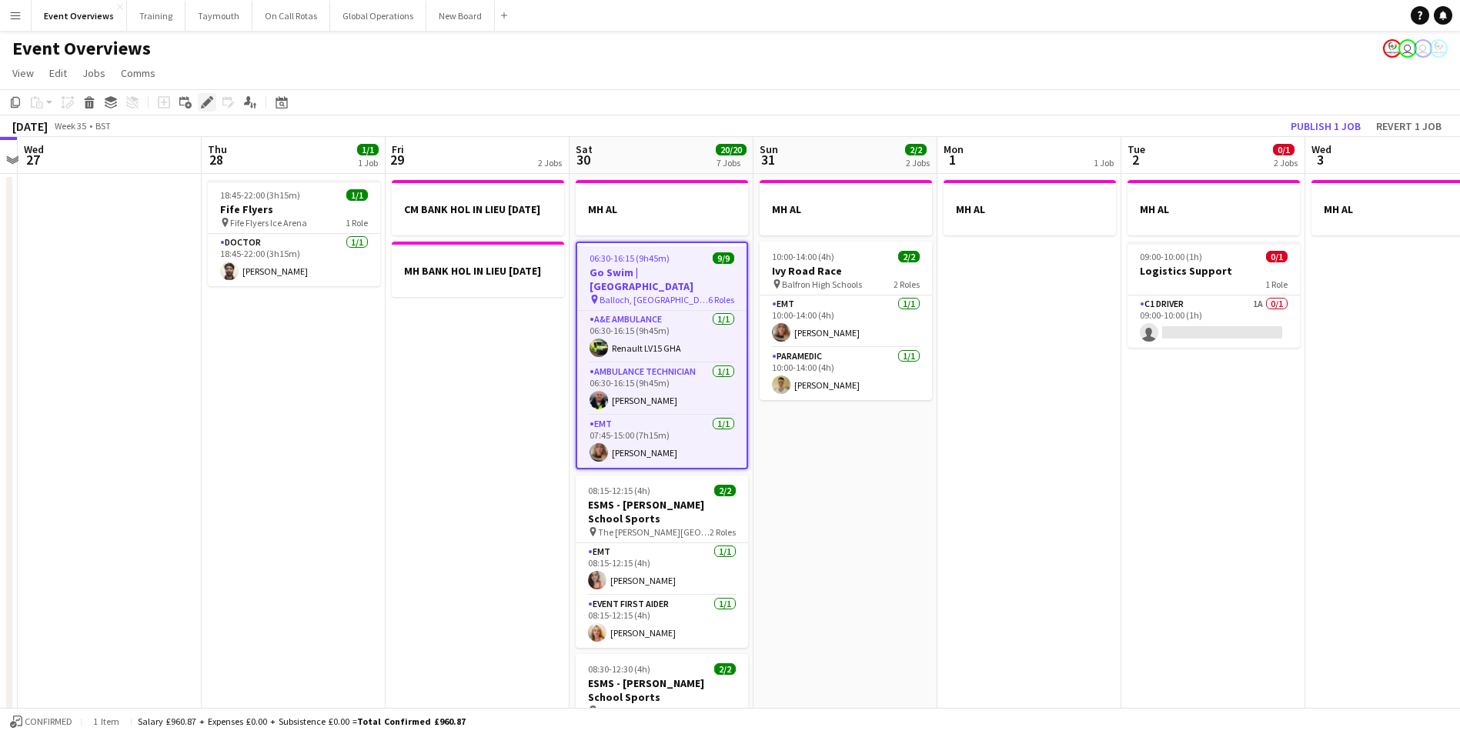
click at [207, 102] on icon at bounding box center [206, 103] width 8 height 8
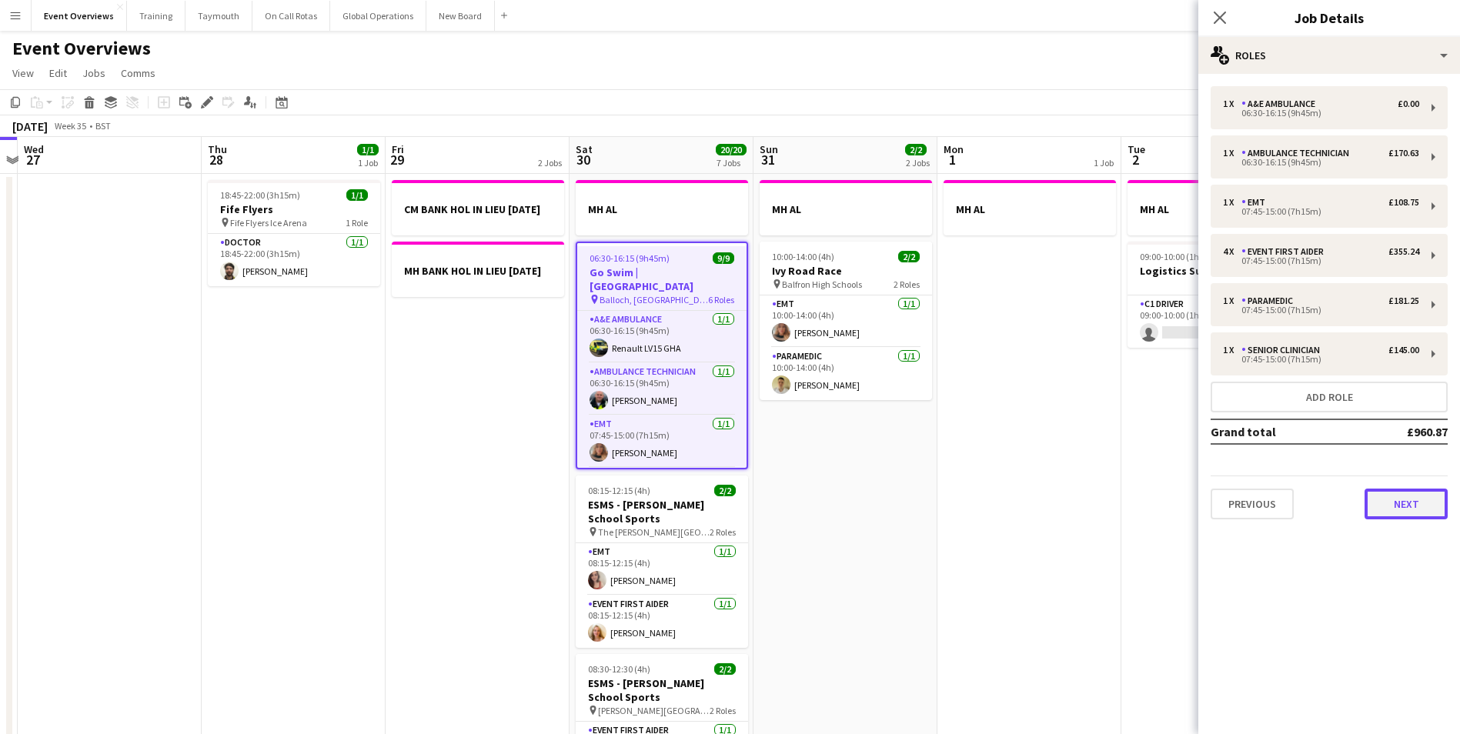
click at [1438, 504] on button "Next" at bounding box center [1406, 504] width 83 height 31
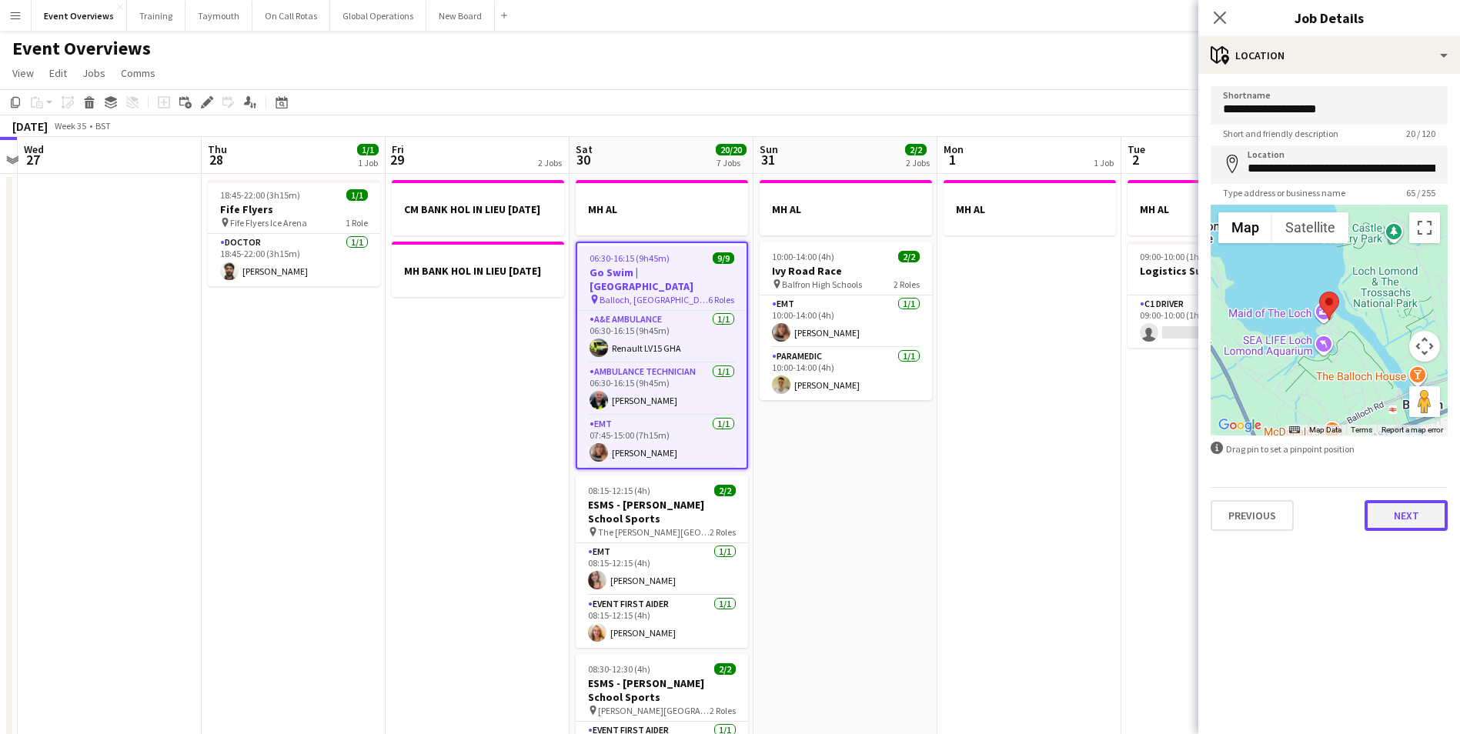
click at [1408, 513] on button "Next" at bounding box center [1406, 515] width 83 height 31
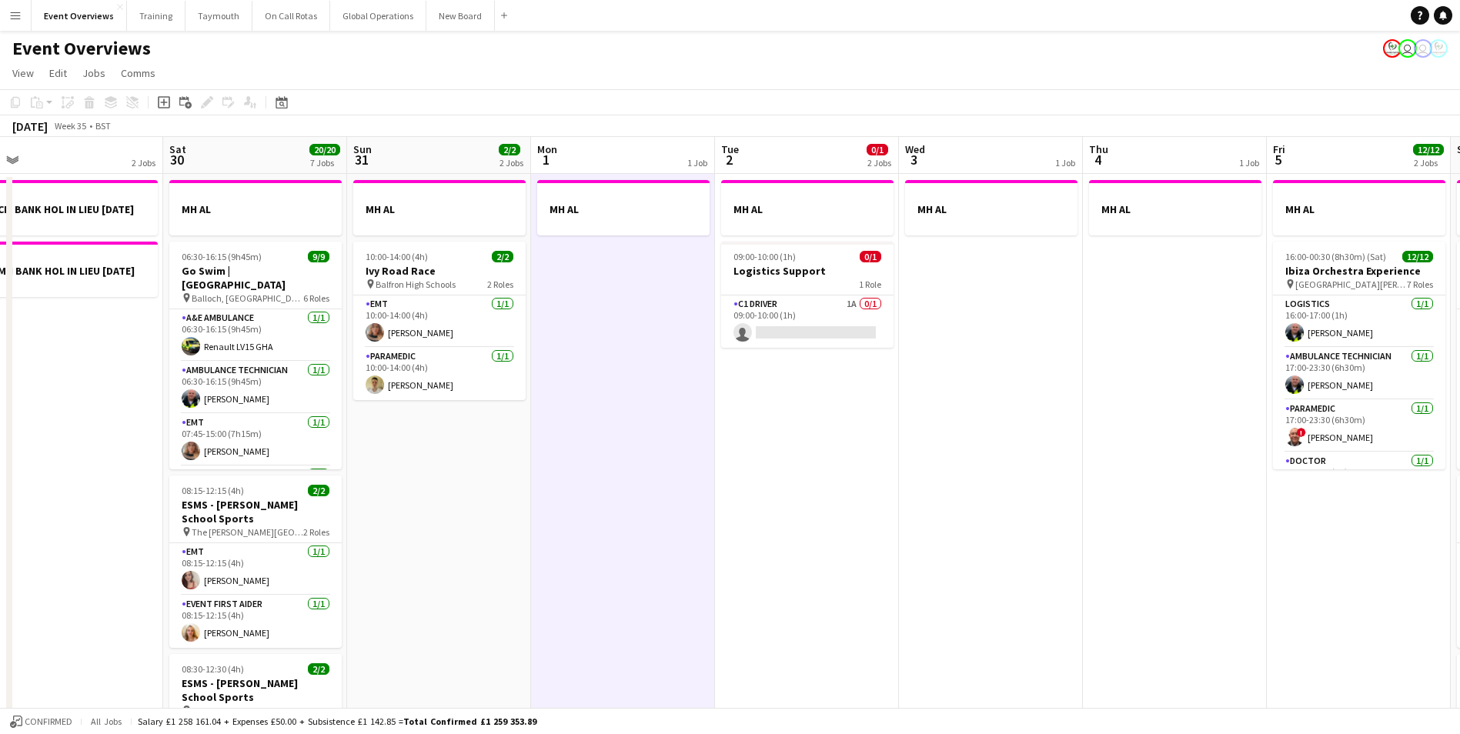
drag, startPoint x: 1194, startPoint y: 429, endPoint x: 787, endPoint y: 450, distance: 407.0
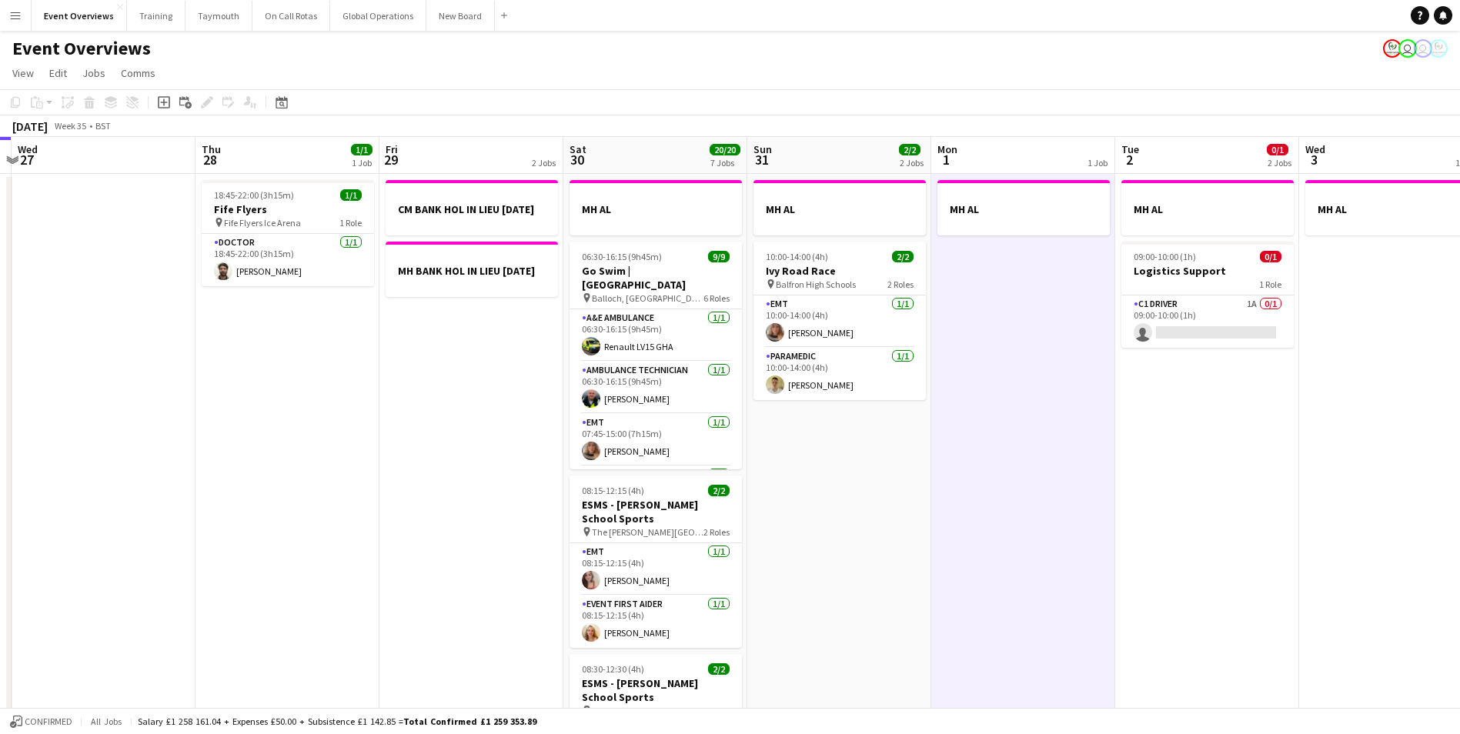
scroll to position [0, 473]
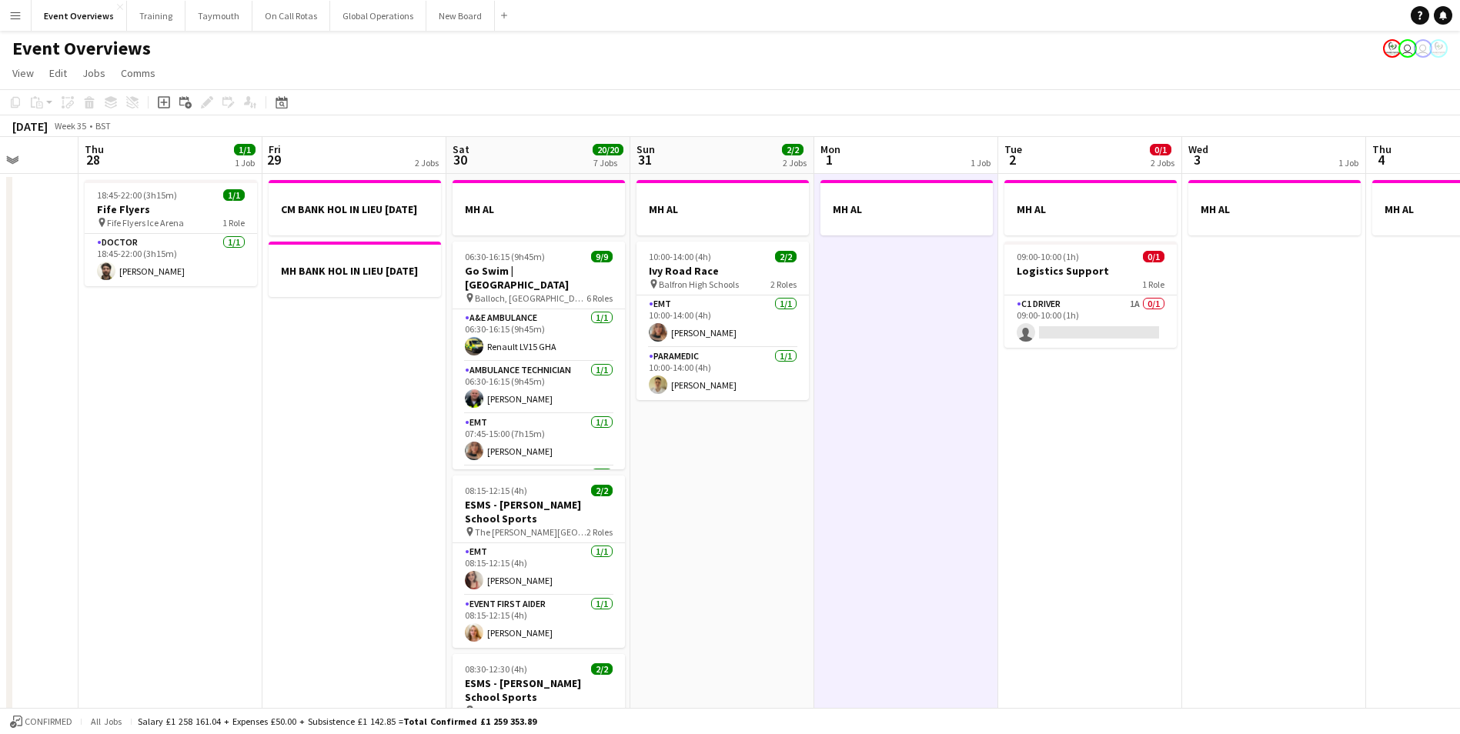
drag, startPoint x: 1195, startPoint y: 411, endPoint x: 1504, endPoint y: 386, distance: 310.4
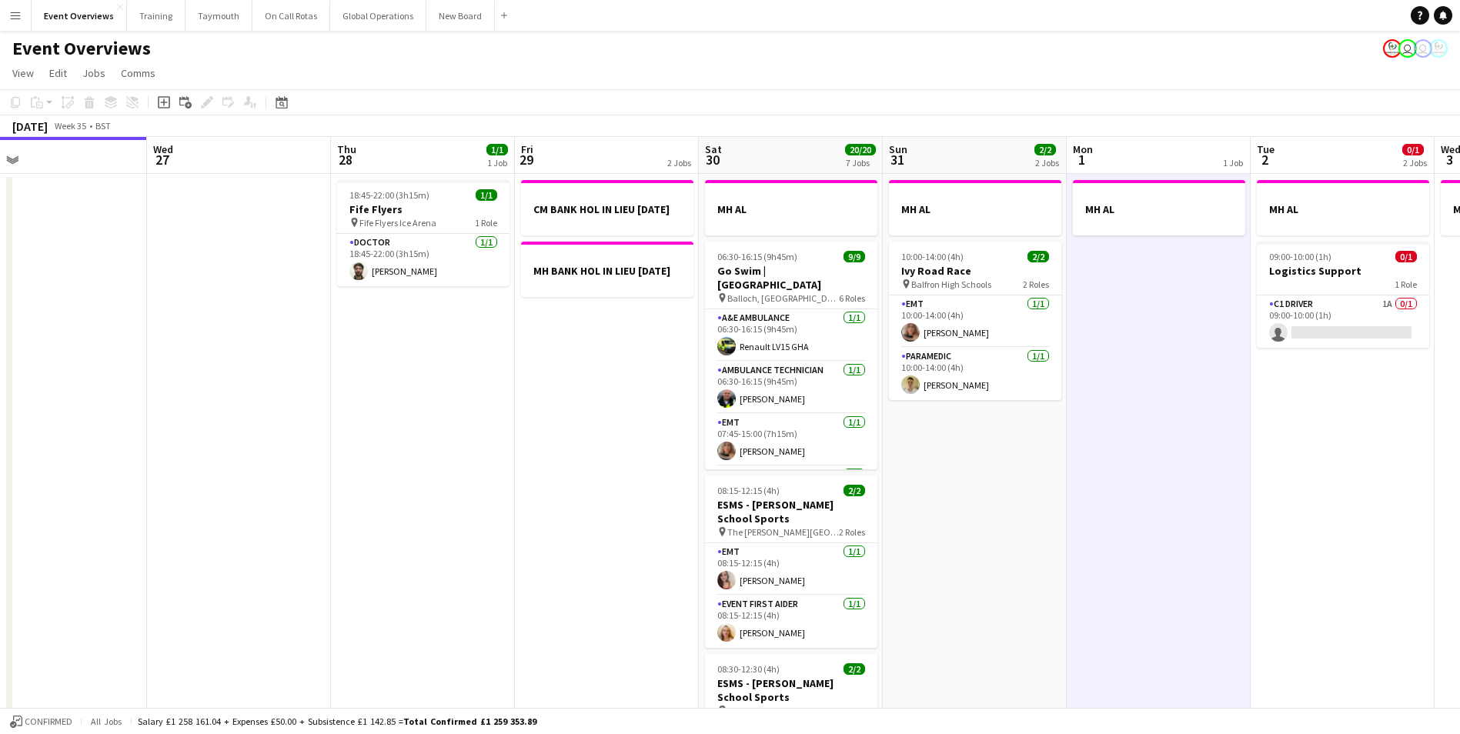
scroll to position [0, 357]
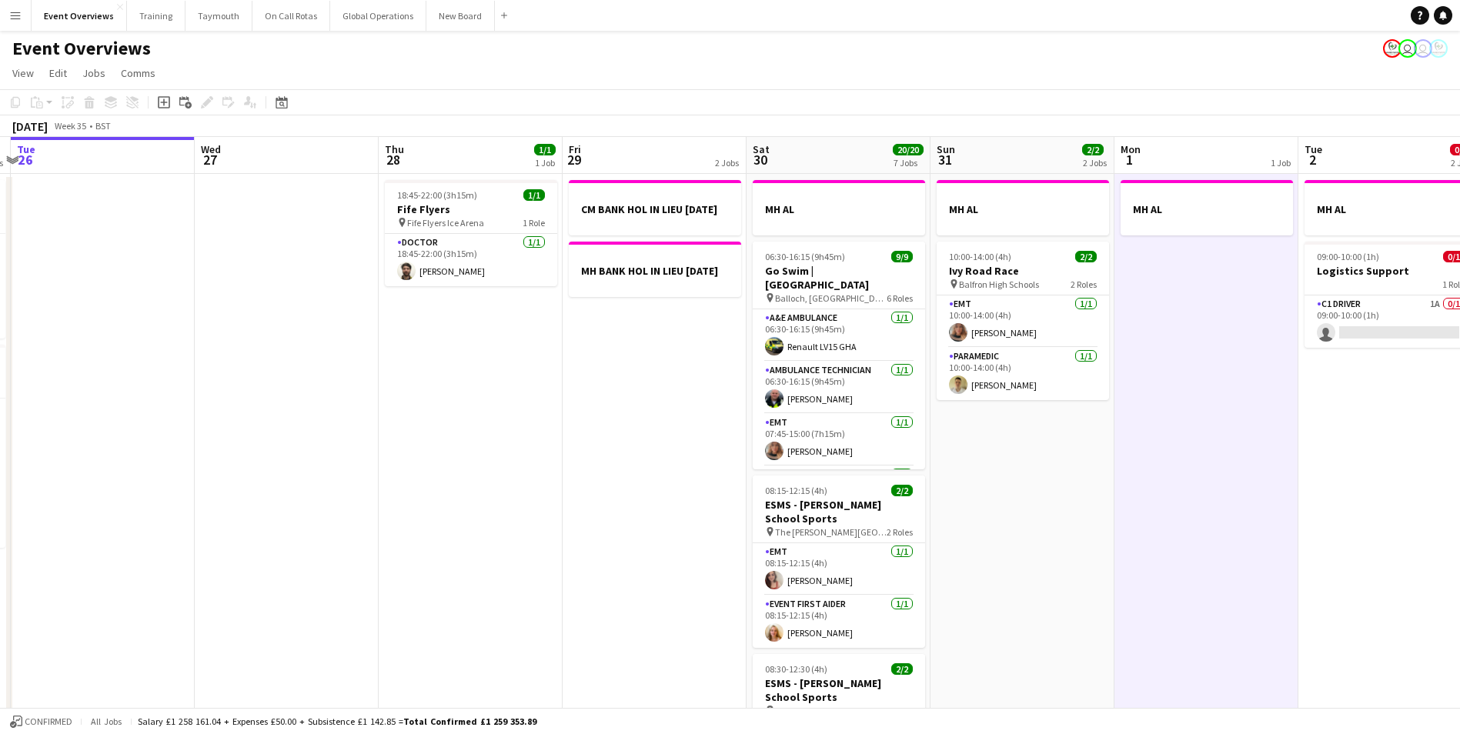
drag, startPoint x: 582, startPoint y: 492, endPoint x: 626, endPoint y: 492, distance: 43.9
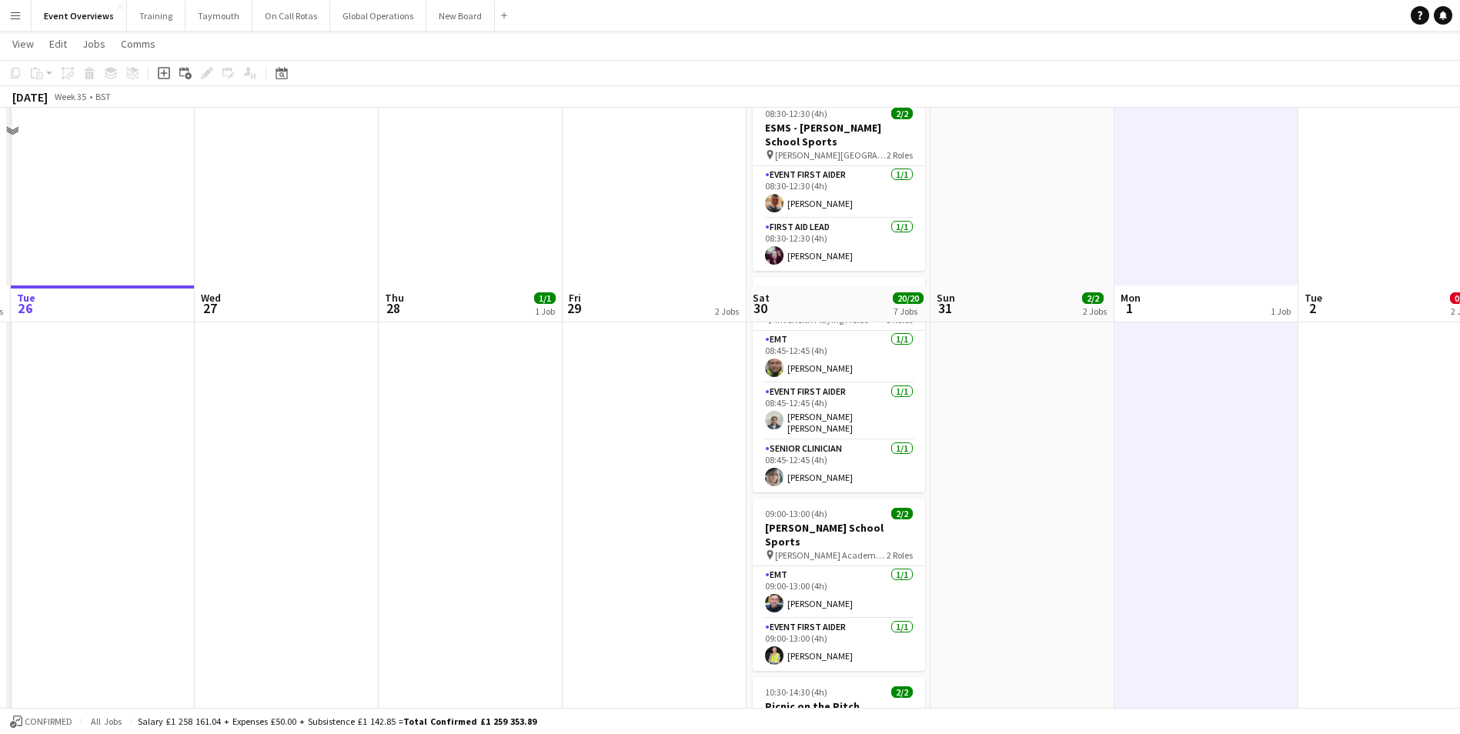
scroll to position [551, 0]
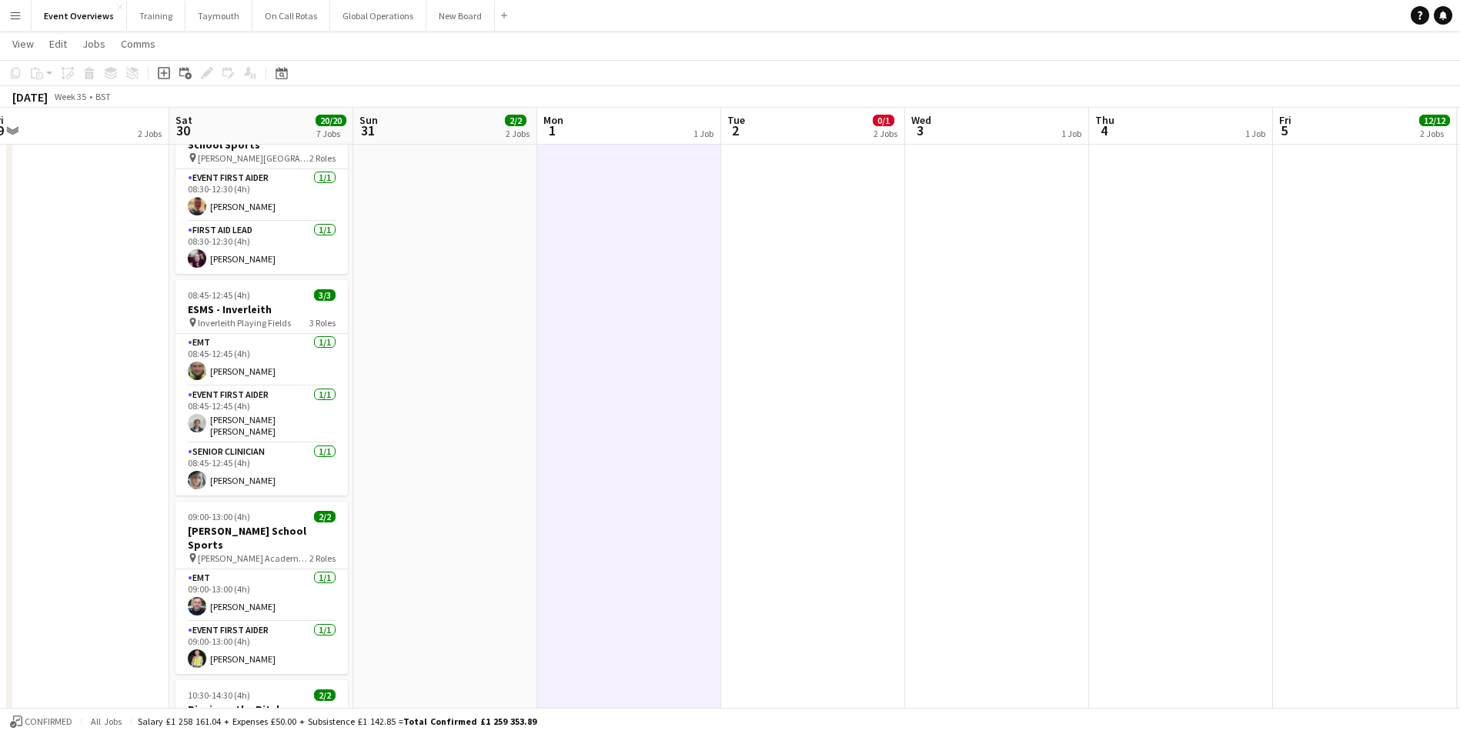
drag, startPoint x: 1046, startPoint y: 519, endPoint x: 316, endPoint y: 506, distance: 729.8
click at [321, 506] on app-calendar-viewport "Tue 26 Wed 27 Thu 28 1/1 1 Job Fri 29 2 Jobs Sat 30 20/20 7 Jobs Sun 31 2/2 2 J…" at bounding box center [730, 224] width 1460 height 1430
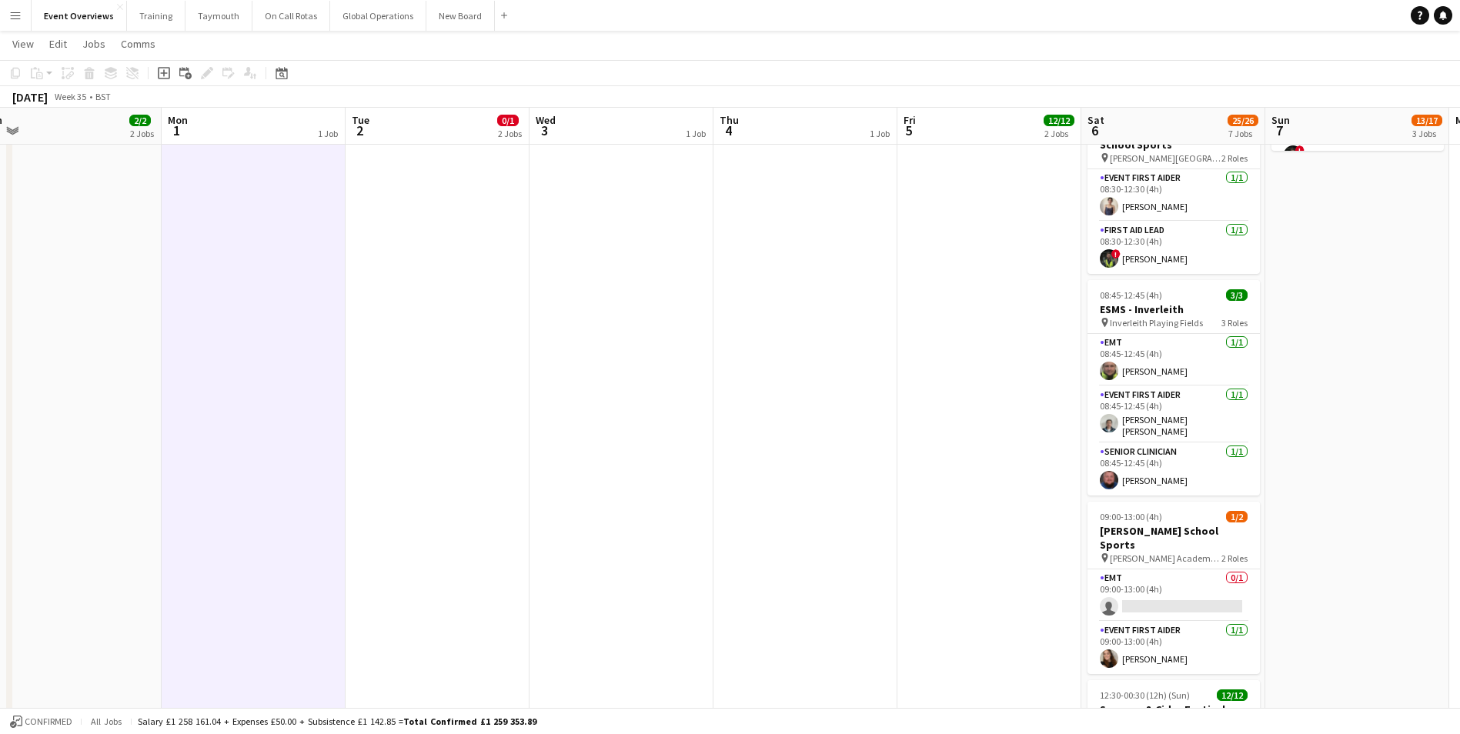
drag, startPoint x: 673, startPoint y: 518, endPoint x: 444, endPoint y: 518, distance: 229.4
click at [448, 518] on app-calendar-viewport "Thu 28 1/1 1 Job Fri 29 2 Jobs Sat 30 20/20 7 Jobs Sun 31 2/2 2 Jobs Mon 1 1 Jo…" at bounding box center [730, 224] width 1460 height 1430
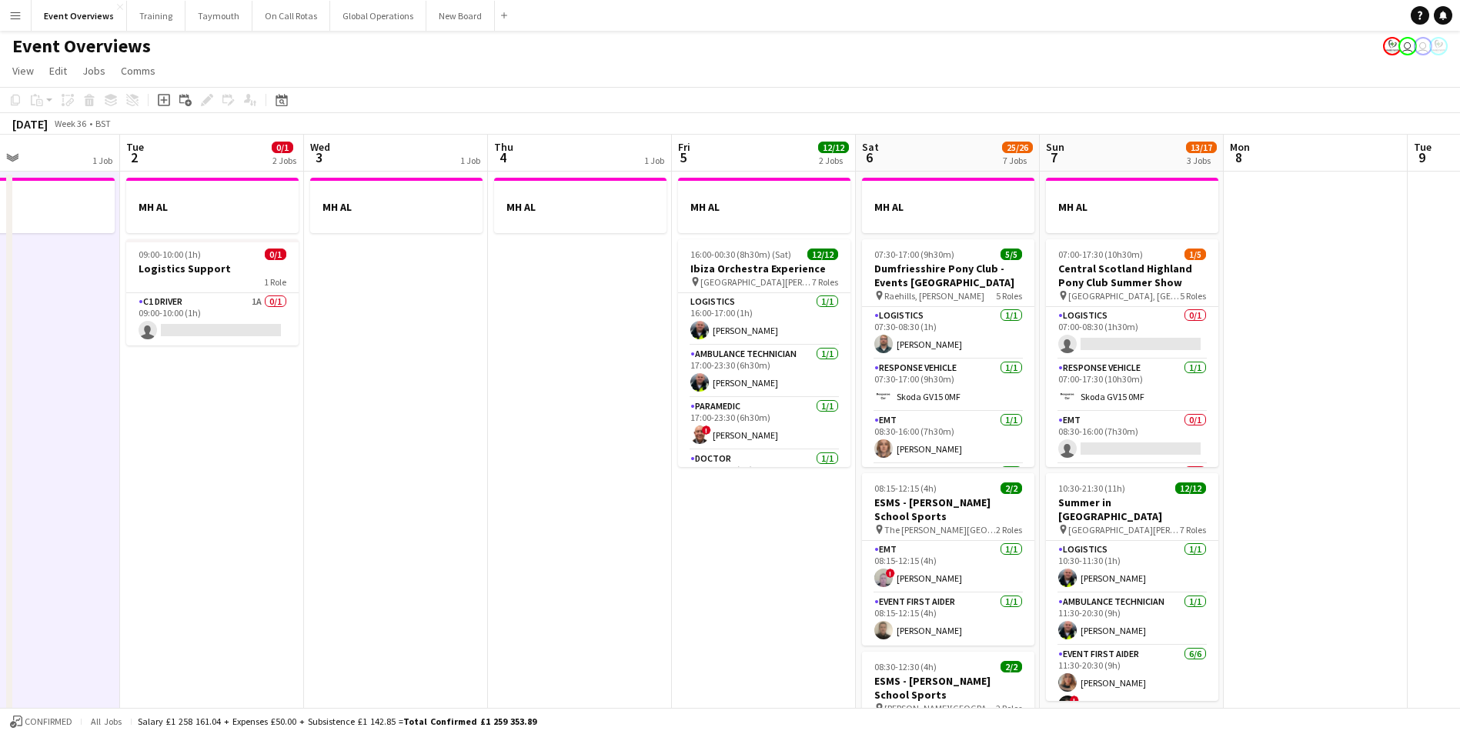
scroll to position [0, 0]
